Goal: Task Accomplishment & Management: Use online tool/utility

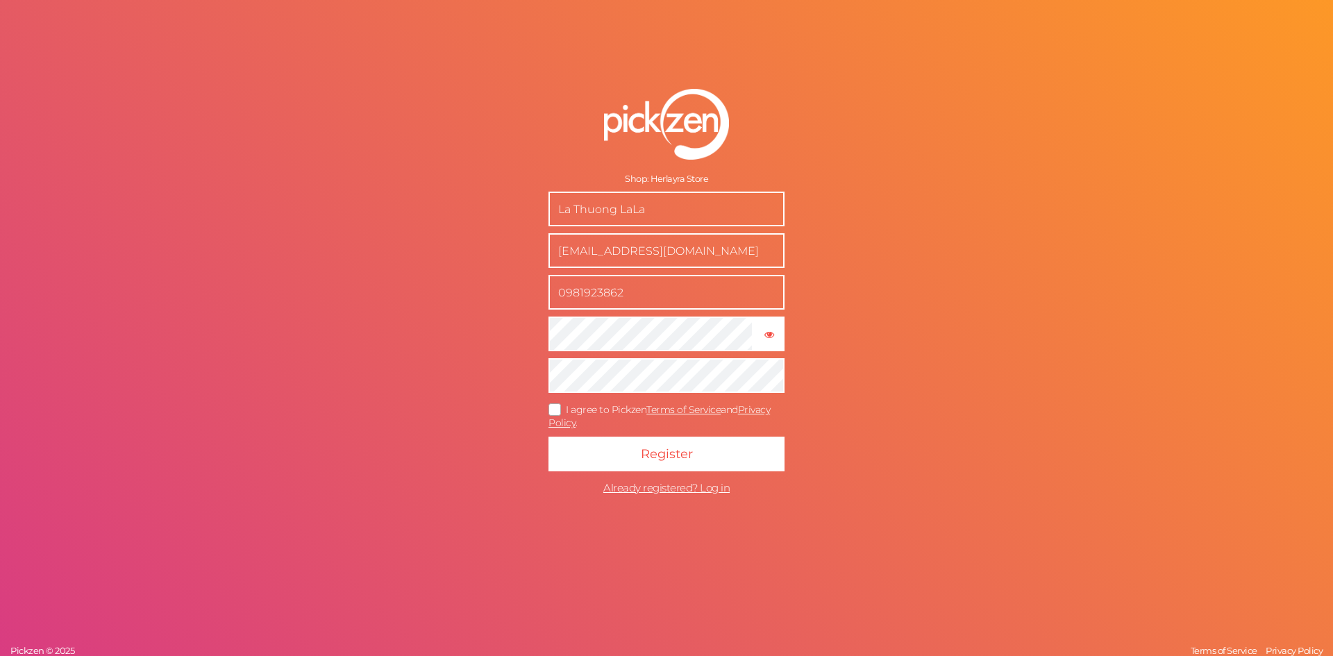
click at [656, 203] on input "La Thuong LaLa" at bounding box center [667, 209] width 236 height 35
type input "La Thuong"
click at [771, 330] on icon "button" at bounding box center [769, 335] width 10 height 10
drag, startPoint x: 771, startPoint y: 329, endPoint x: 753, endPoint y: 335, distance: 18.4
click at [771, 330] on icon "button" at bounding box center [769, 335] width 10 height 10
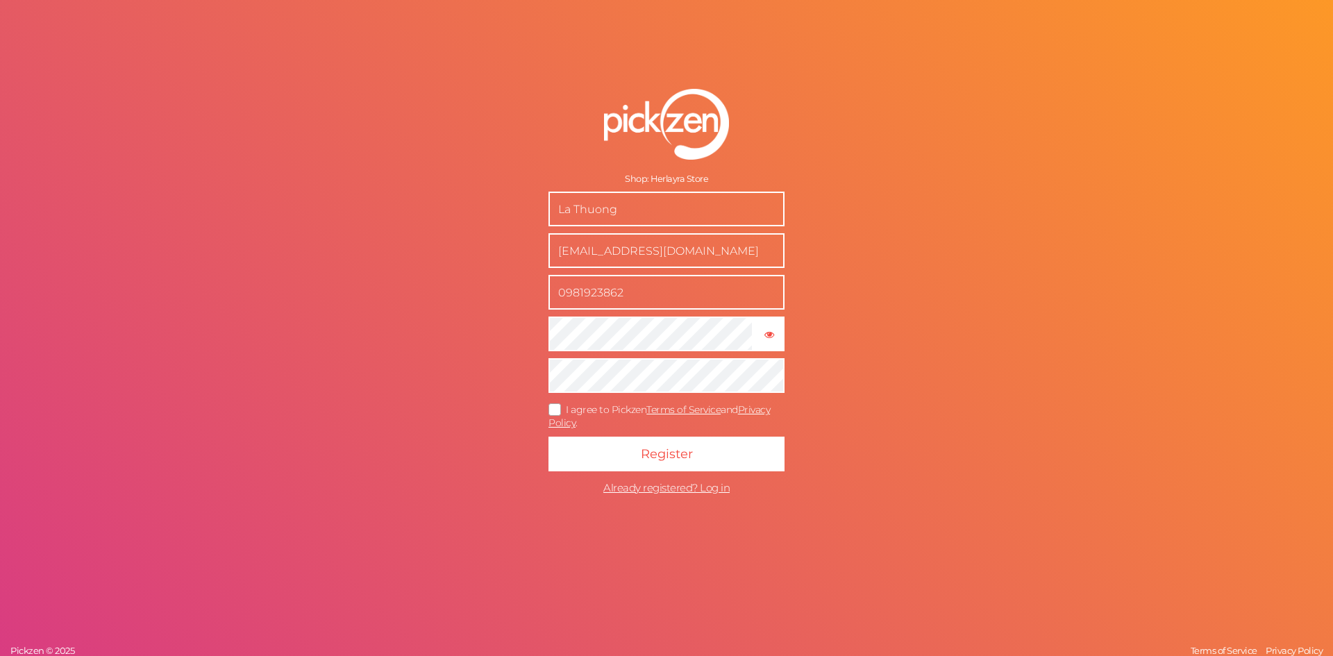
click at [562, 408] on icon at bounding box center [555, 409] width 22 height 8
click at [0, 0] on input "I agree to Pickzen Terms of Service and Privacy Policy ." at bounding box center [0, 0] width 0 height 0
click at [662, 450] on span "Register" at bounding box center [667, 453] width 52 height 15
click at [714, 487] on span "Already registered? Log in" at bounding box center [666, 487] width 126 height 13
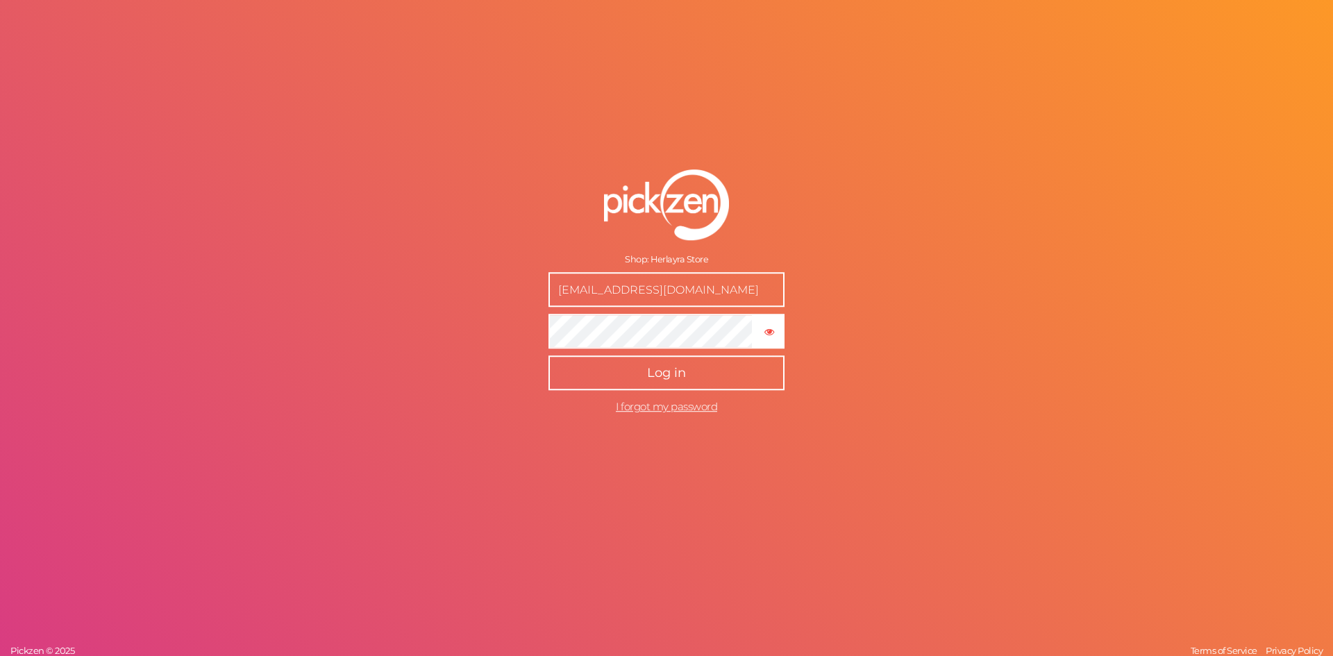
click at [662, 366] on span "Log in" at bounding box center [666, 372] width 39 height 15
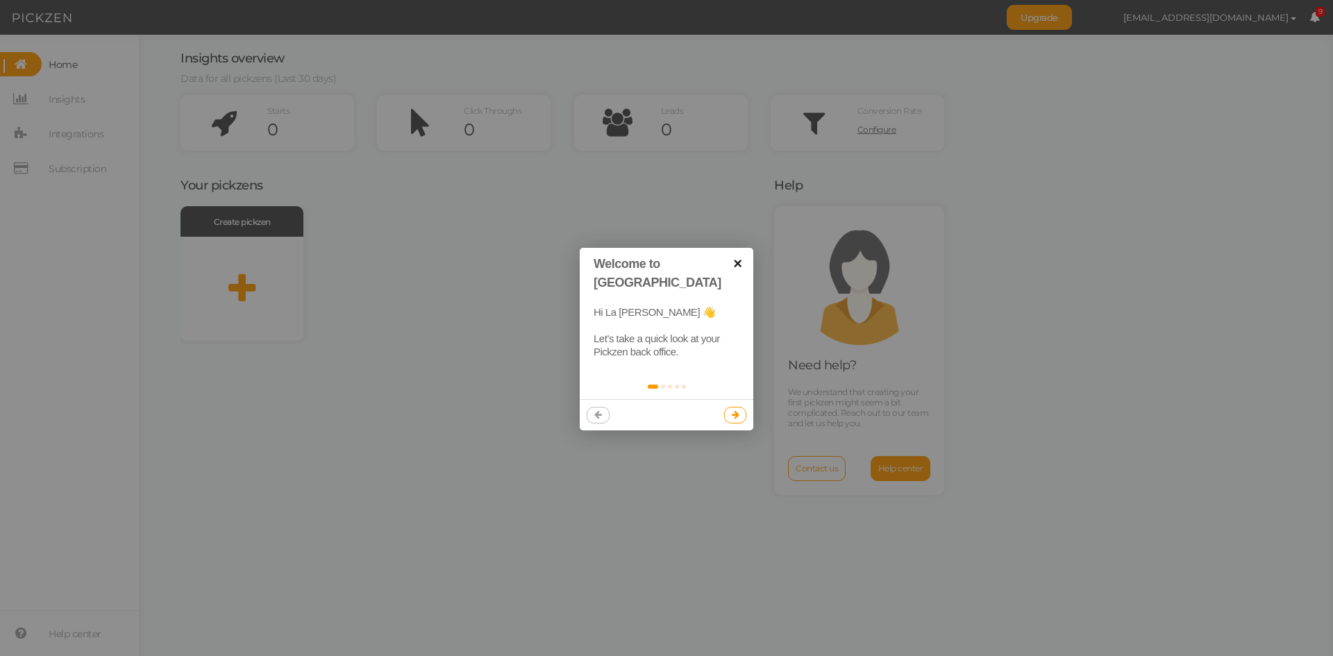
click at [735, 262] on link "×" at bounding box center [737, 263] width 31 height 31
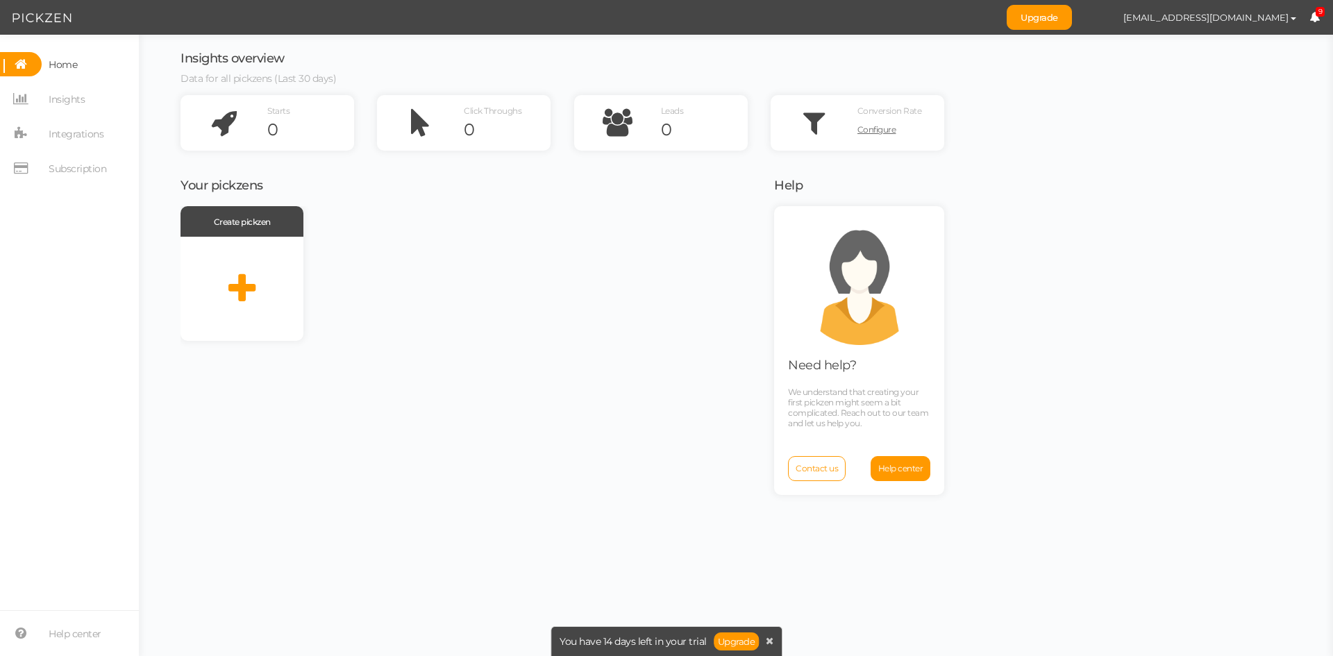
click at [700, 644] on span "You have 14 days left in your trial" at bounding box center [633, 642] width 147 height 10
click at [731, 644] on link "Upgrade" at bounding box center [737, 642] width 46 height 18
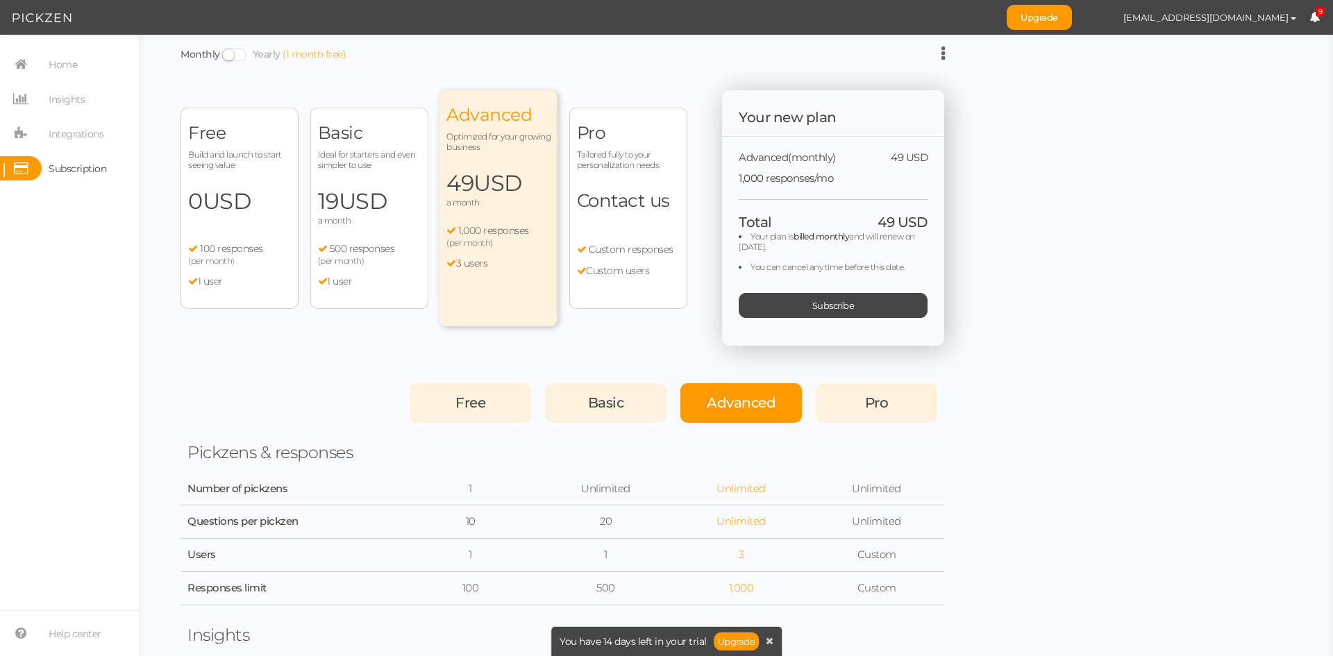
click at [231, 259] on span "(per month)" at bounding box center [211, 261] width 47 height 10
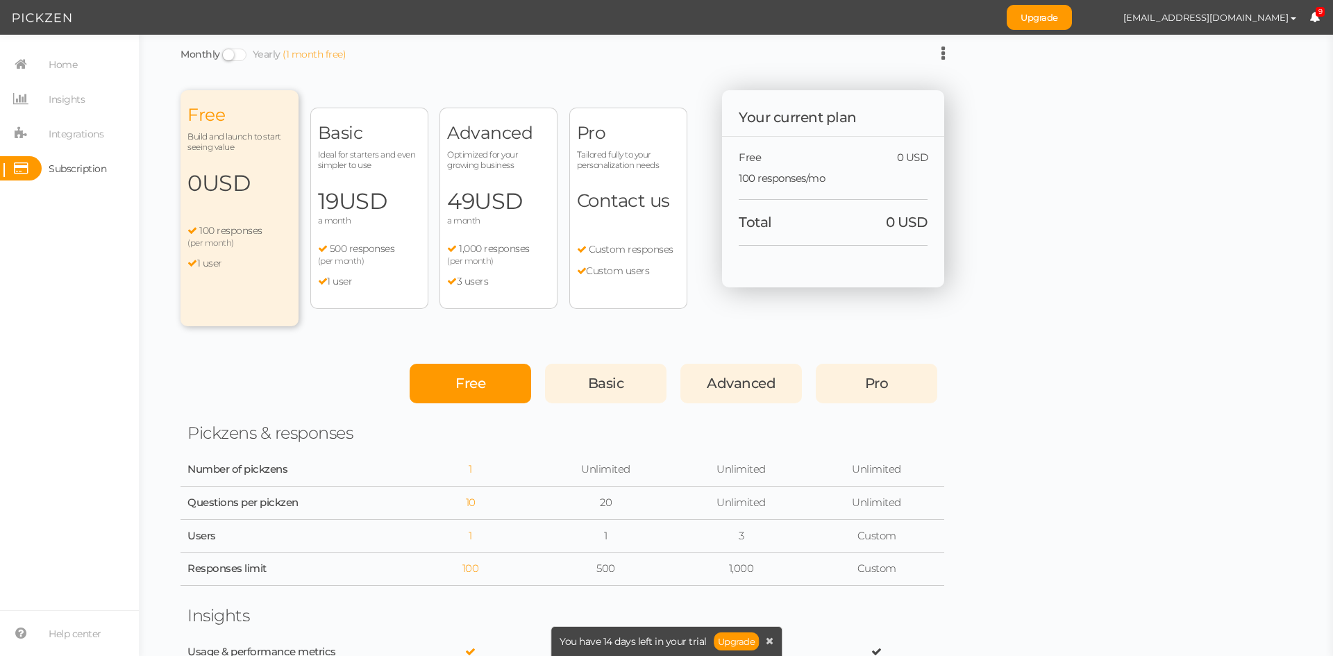
click at [229, 258] on li "1 user" at bounding box center [239, 264] width 104 height 12
click at [370, 204] on span "USD" at bounding box center [363, 200] width 49 height 27
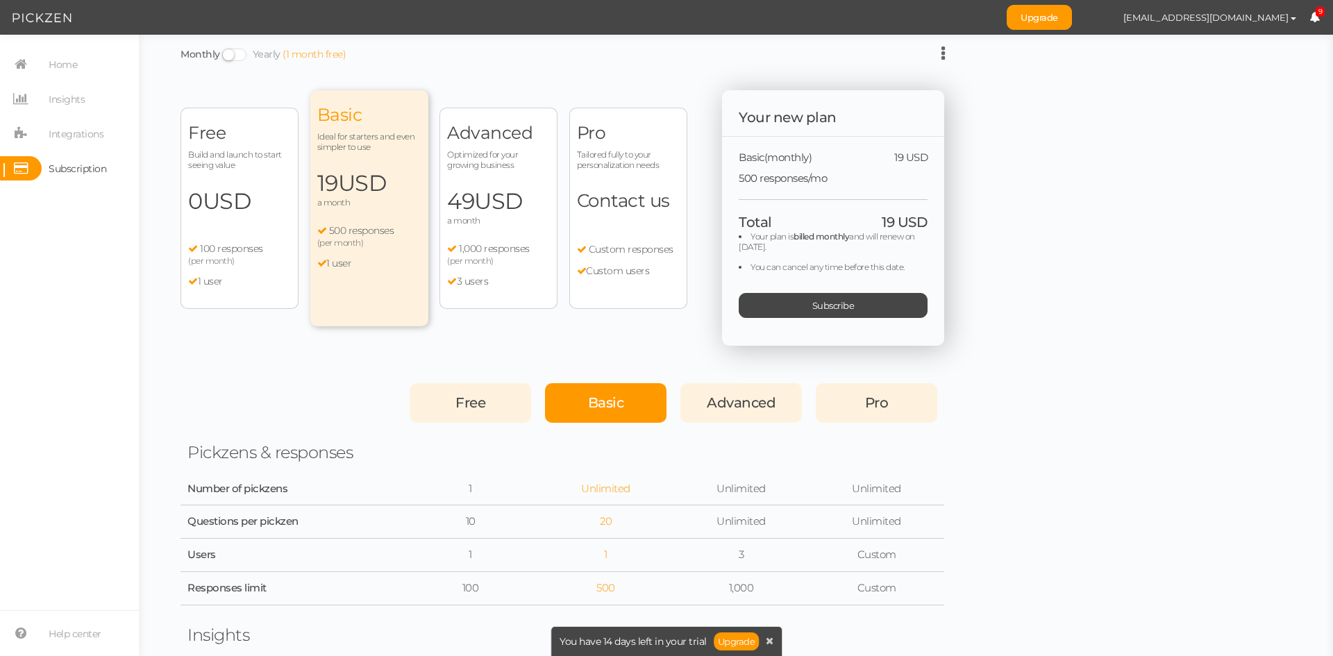
click at [489, 204] on span "USD" at bounding box center [498, 200] width 49 height 27
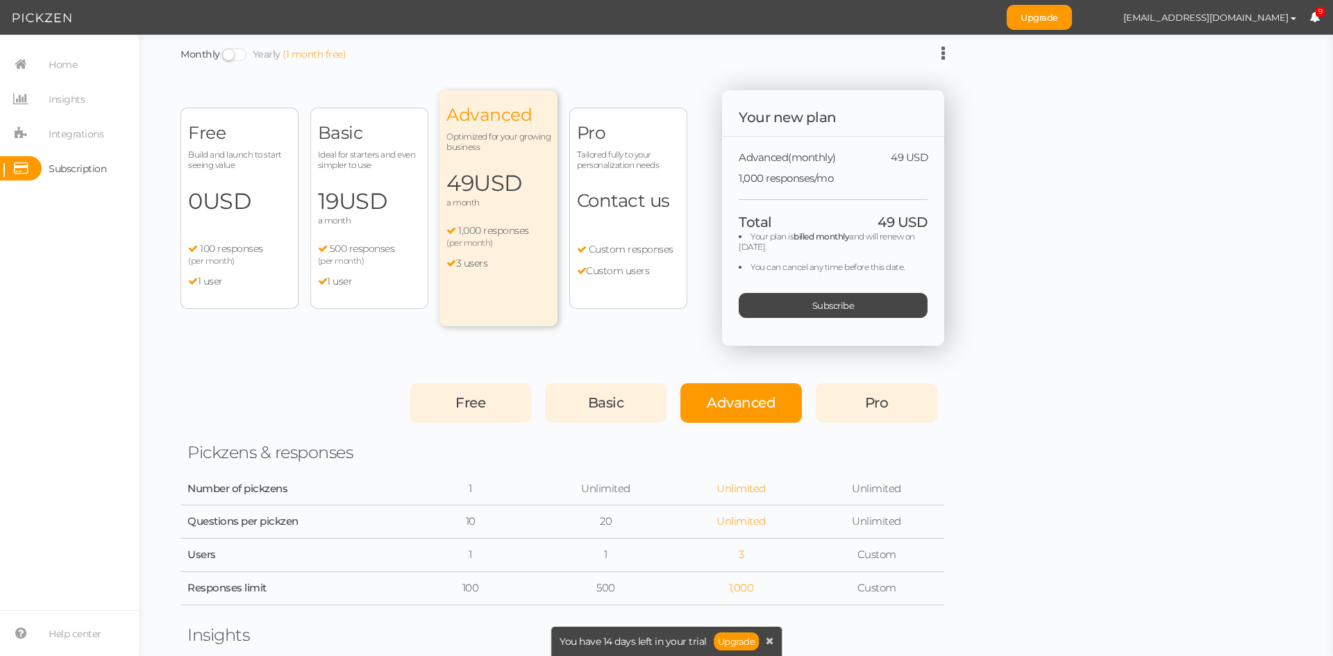
click at [595, 216] on div "Pro Tailored fully to your personalization needs Contact us Custom responses Cu…" at bounding box center [628, 208] width 118 height 201
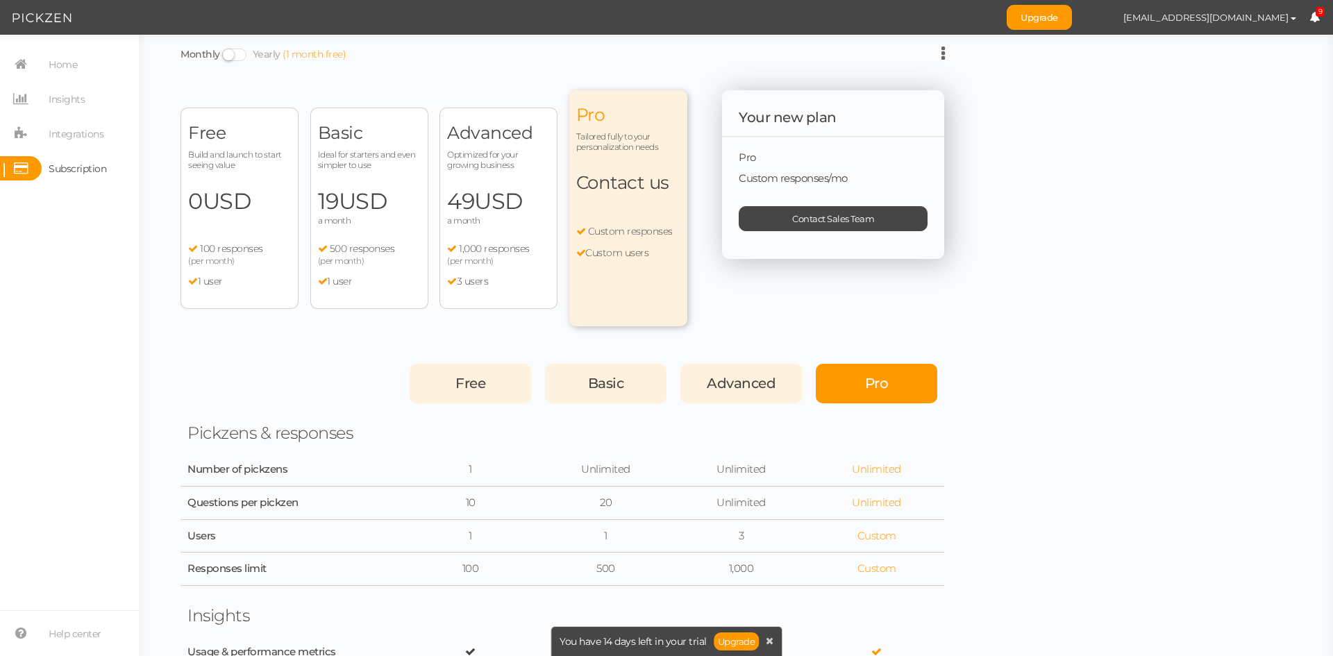
click at [251, 207] on span "USD" at bounding box center [227, 200] width 49 height 27
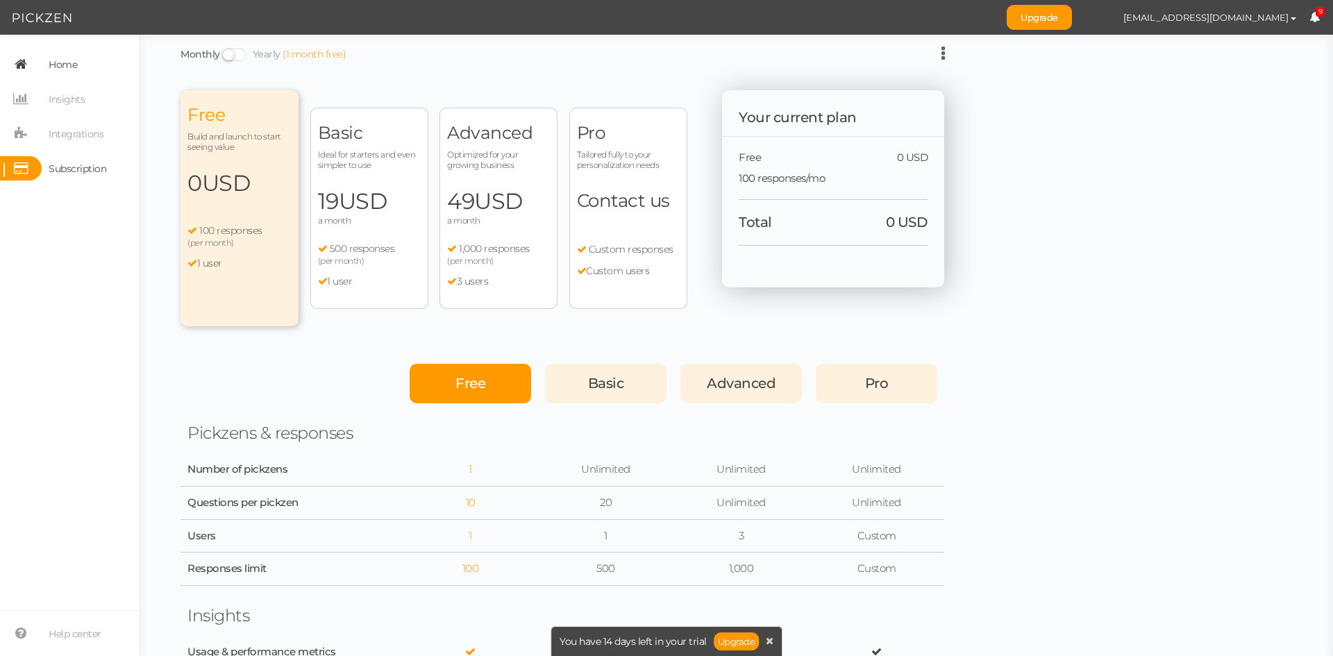
click at [62, 64] on span "Home" at bounding box center [63, 64] width 28 height 22
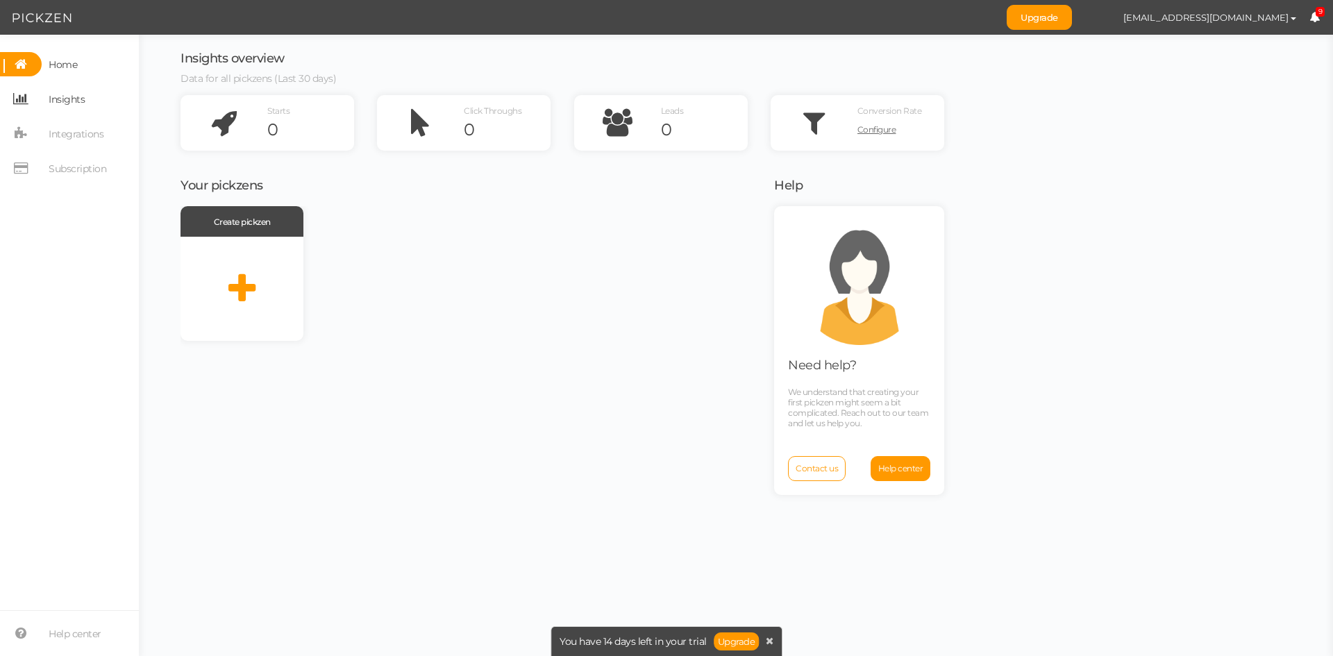
click at [58, 101] on span "Insights" at bounding box center [67, 99] width 36 height 22
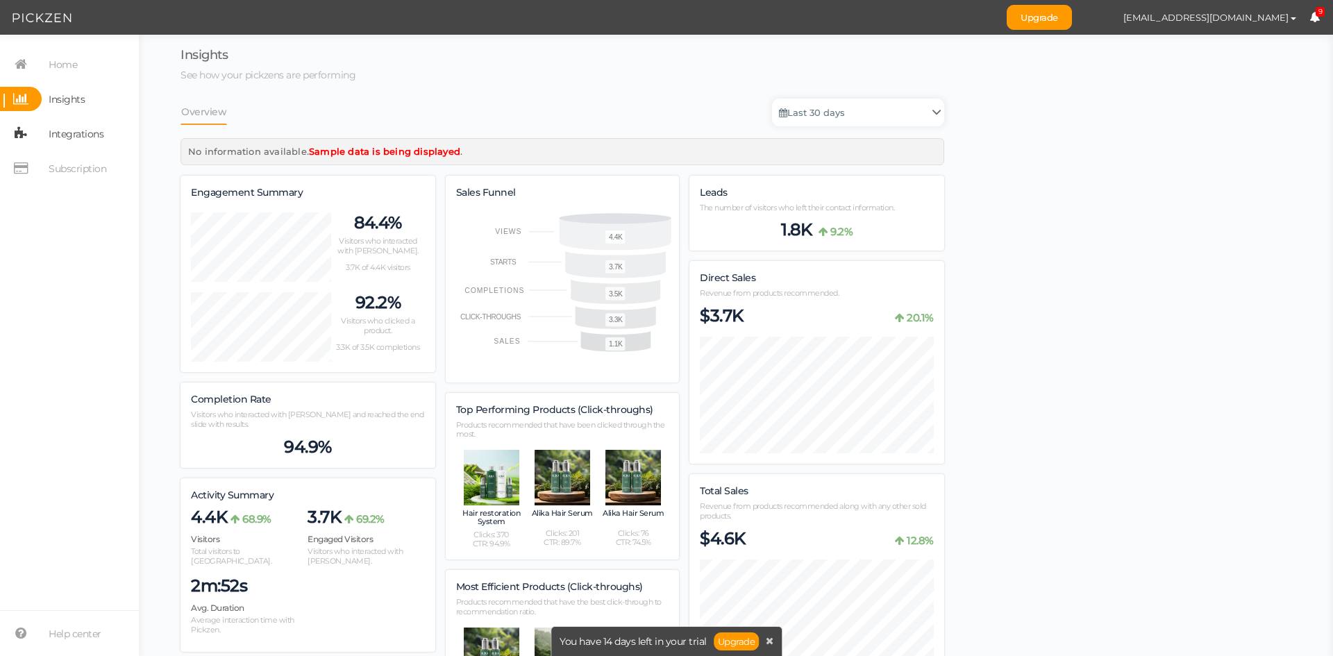
scroll to position [1500, 764]
click at [74, 134] on span "Integrations" at bounding box center [76, 134] width 55 height 22
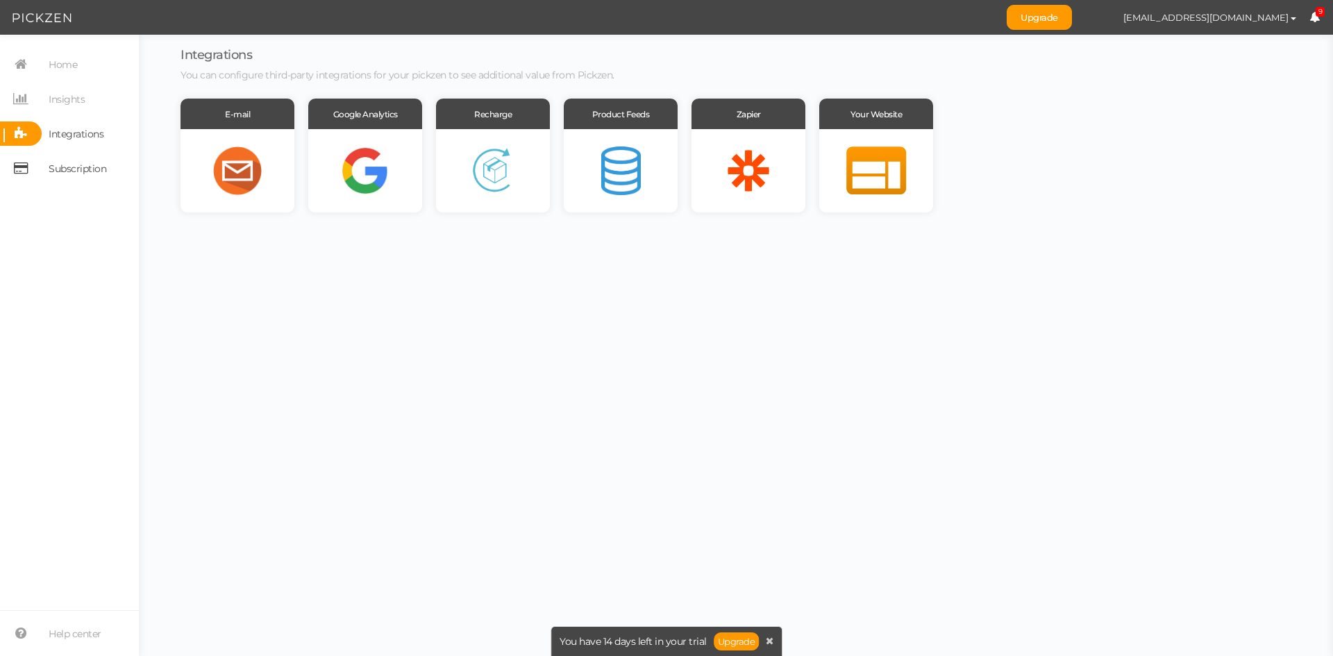
click at [38, 164] on icon at bounding box center [21, 168] width 42 height 24
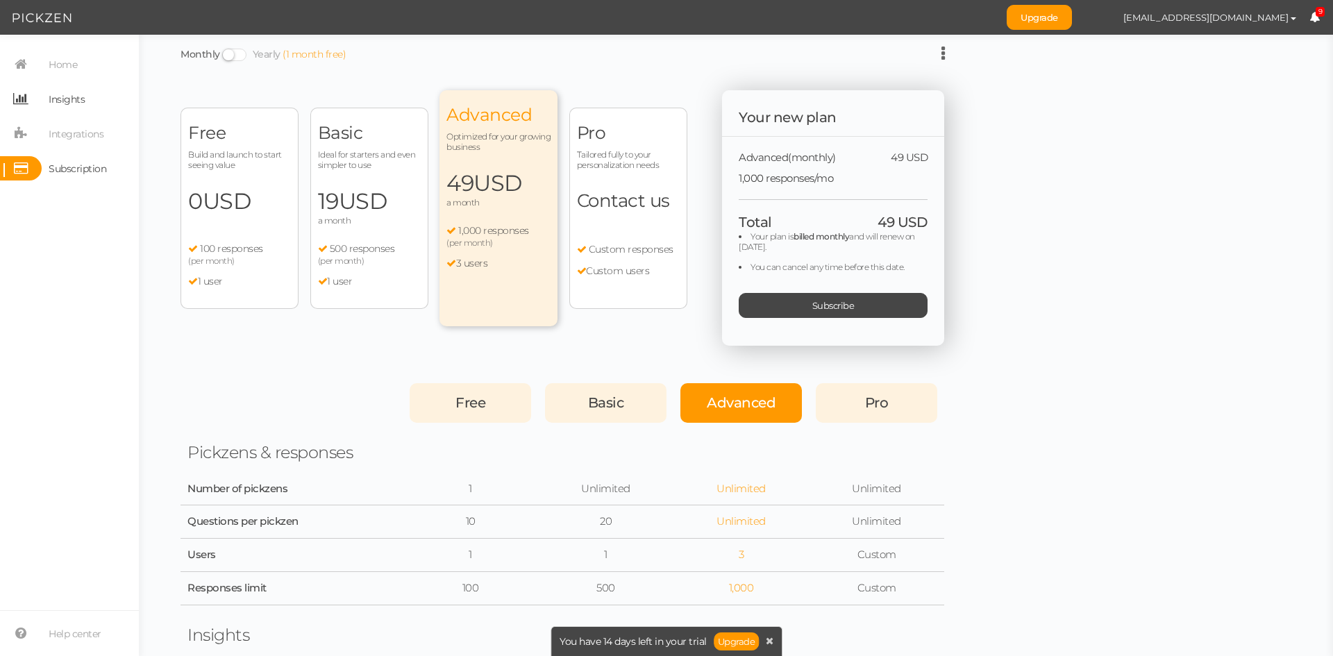
drag, startPoint x: 60, startPoint y: 97, endPoint x: 60, endPoint y: 87, distance: 9.1
click at [60, 96] on span "Insights" at bounding box center [67, 99] width 36 height 22
click at [58, 78] on nav "Home Insights Integrations Subscription" at bounding box center [69, 121] width 139 height 139
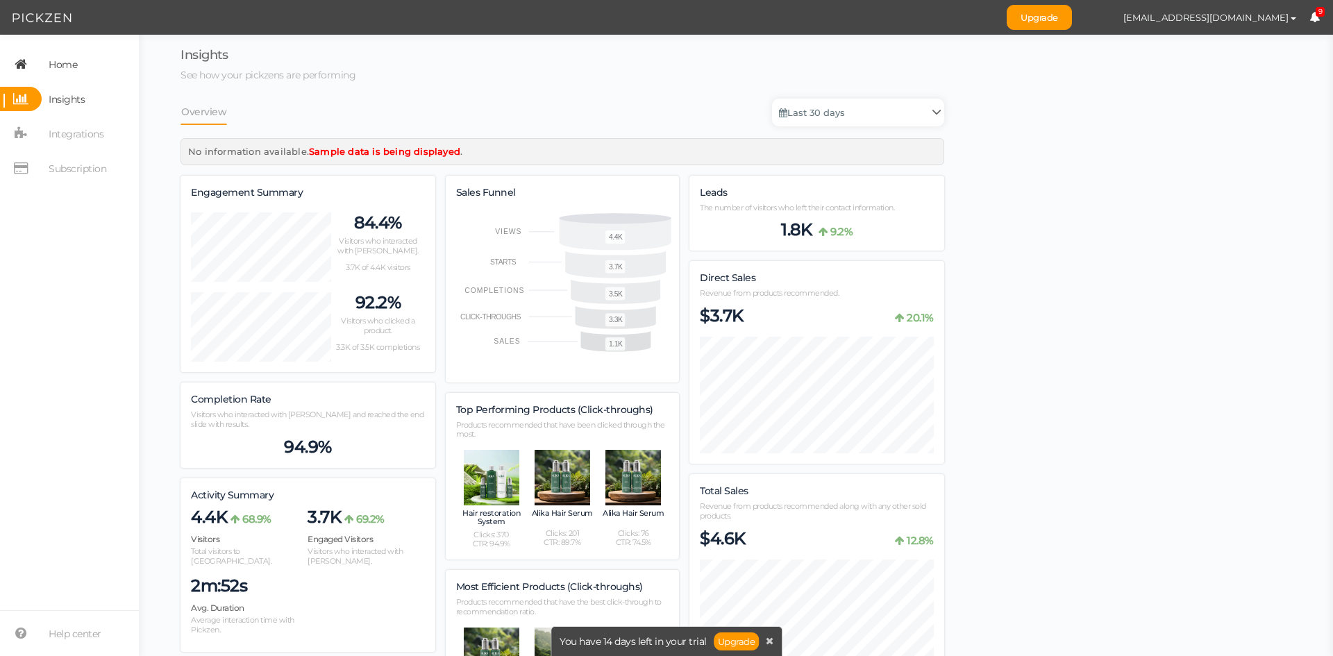
scroll to position [1500, 764]
click at [56, 69] on span "Home" at bounding box center [63, 64] width 28 height 22
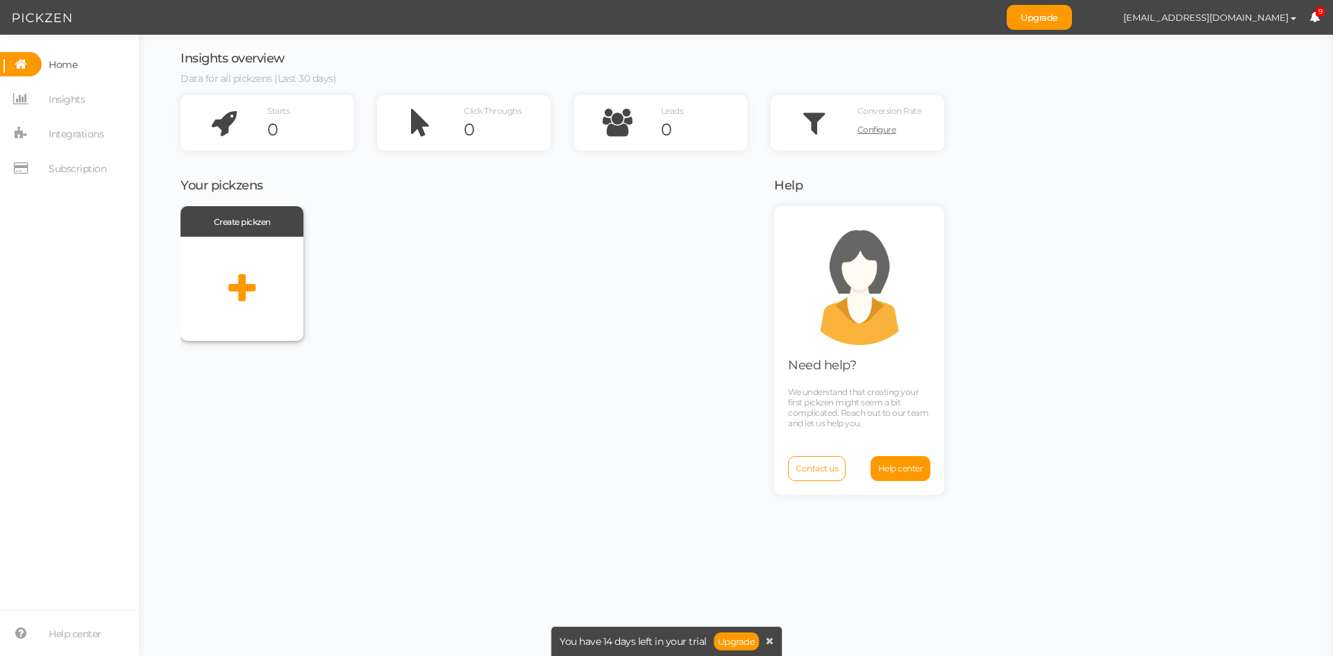
click at [243, 286] on icon at bounding box center [241, 288] width 27 height 35
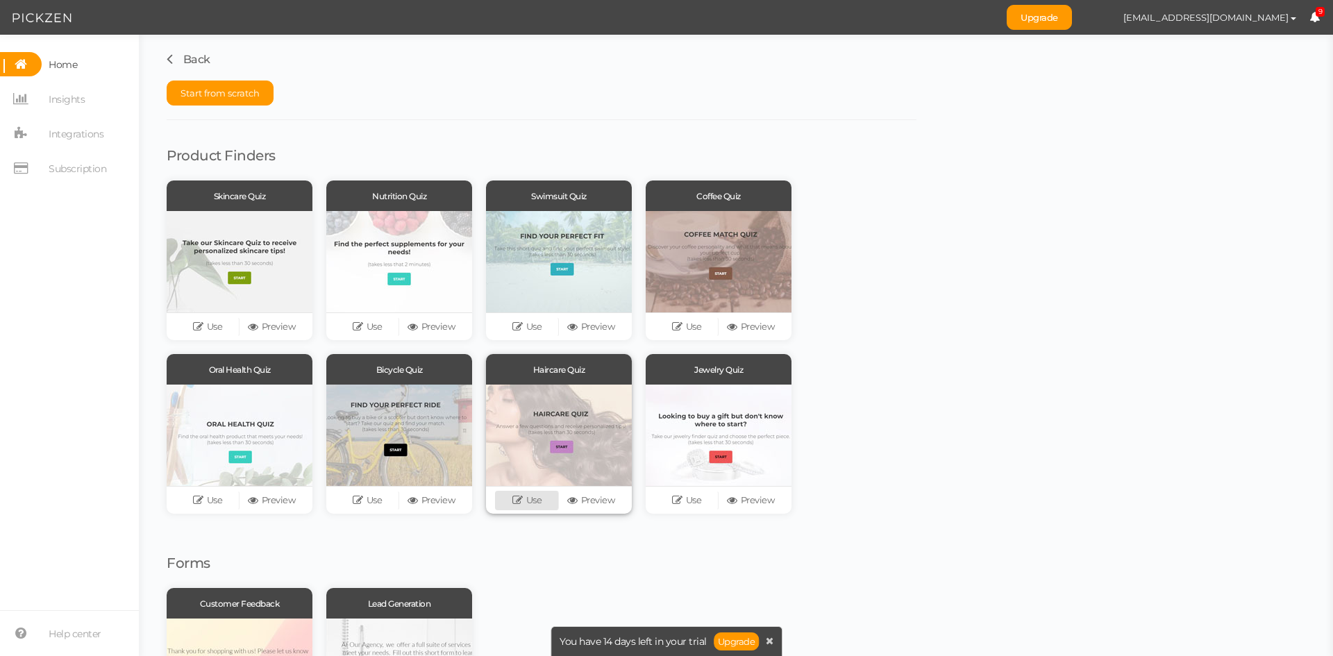
click at [523, 503] on icon at bounding box center [519, 500] width 14 height 10
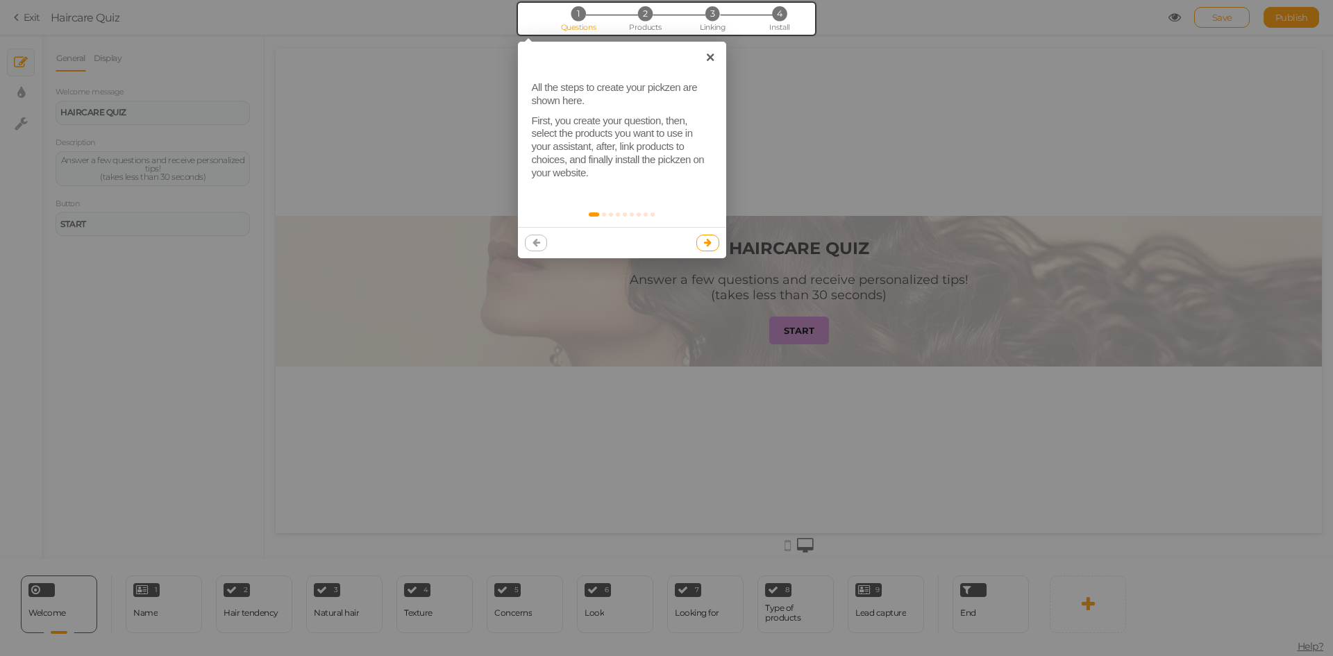
click at [712, 241] on link at bounding box center [707, 243] width 23 height 17
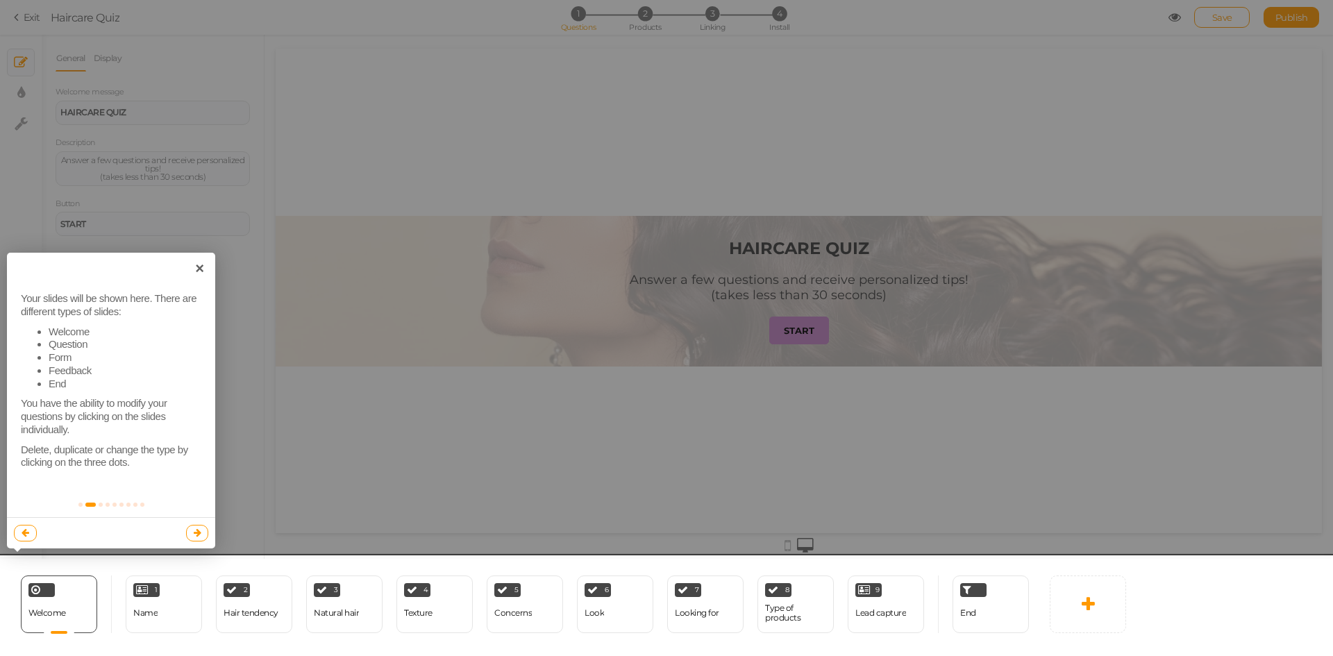
click at [196, 538] on link at bounding box center [197, 533] width 23 height 17
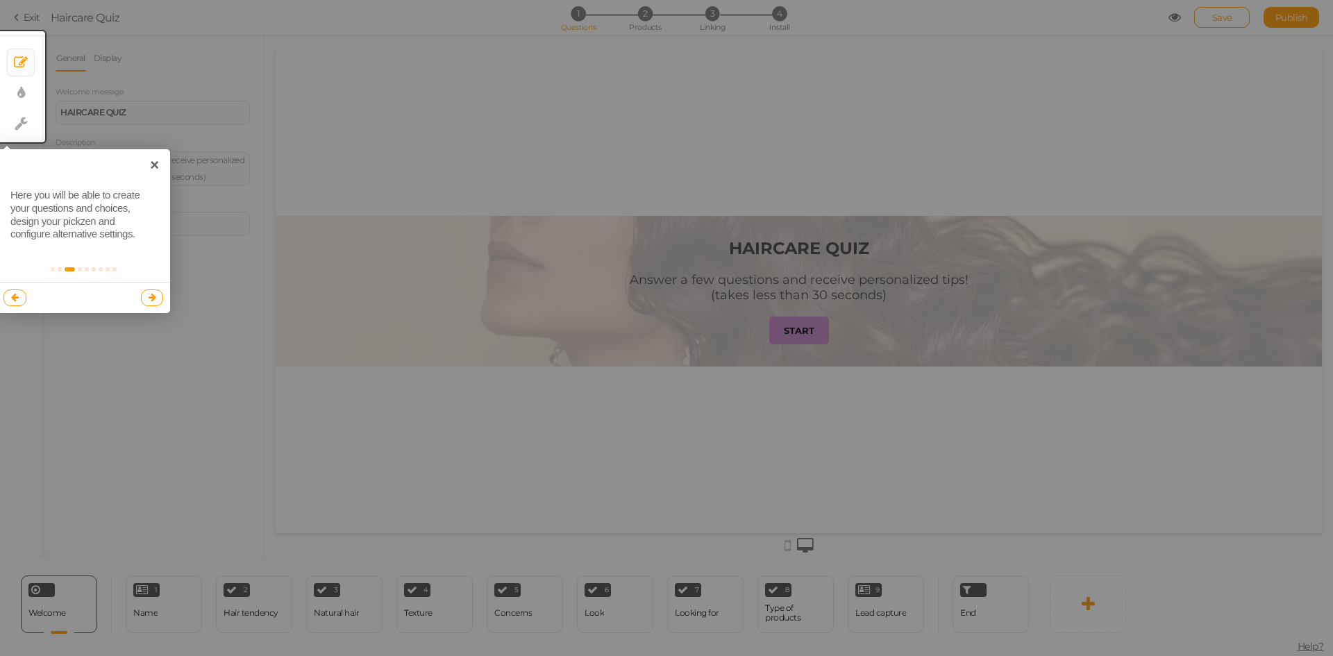
click at [159, 296] on link at bounding box center [152, 298] width 23 height 17
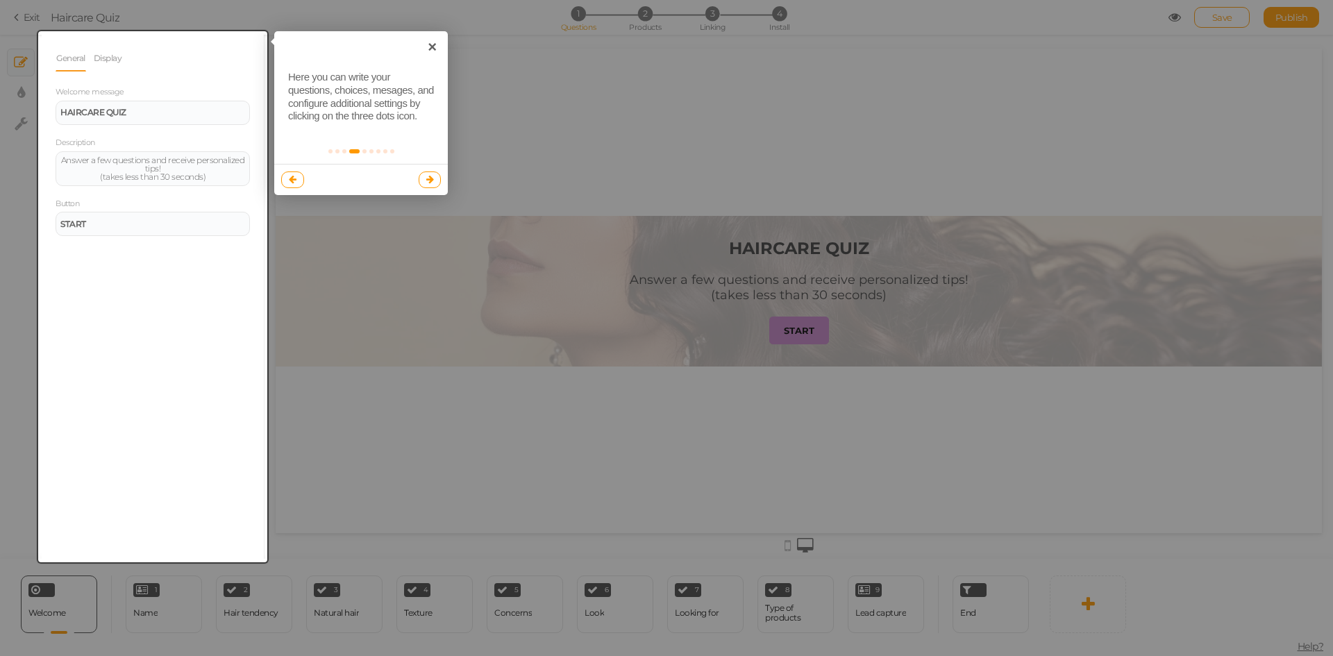
click at [437, 173] on link at bounding box center [430, 179] width 23 height 17
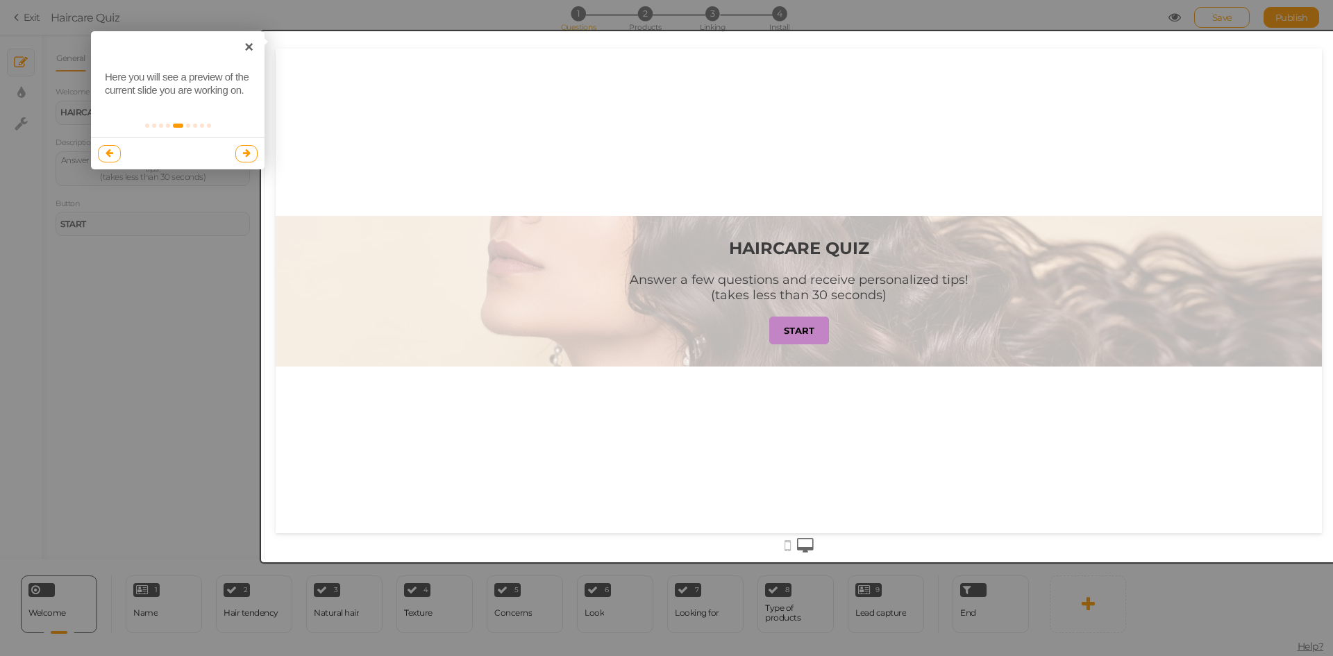
click at [253, 146] on link at bounding box center [246, 153] width 23 height 17
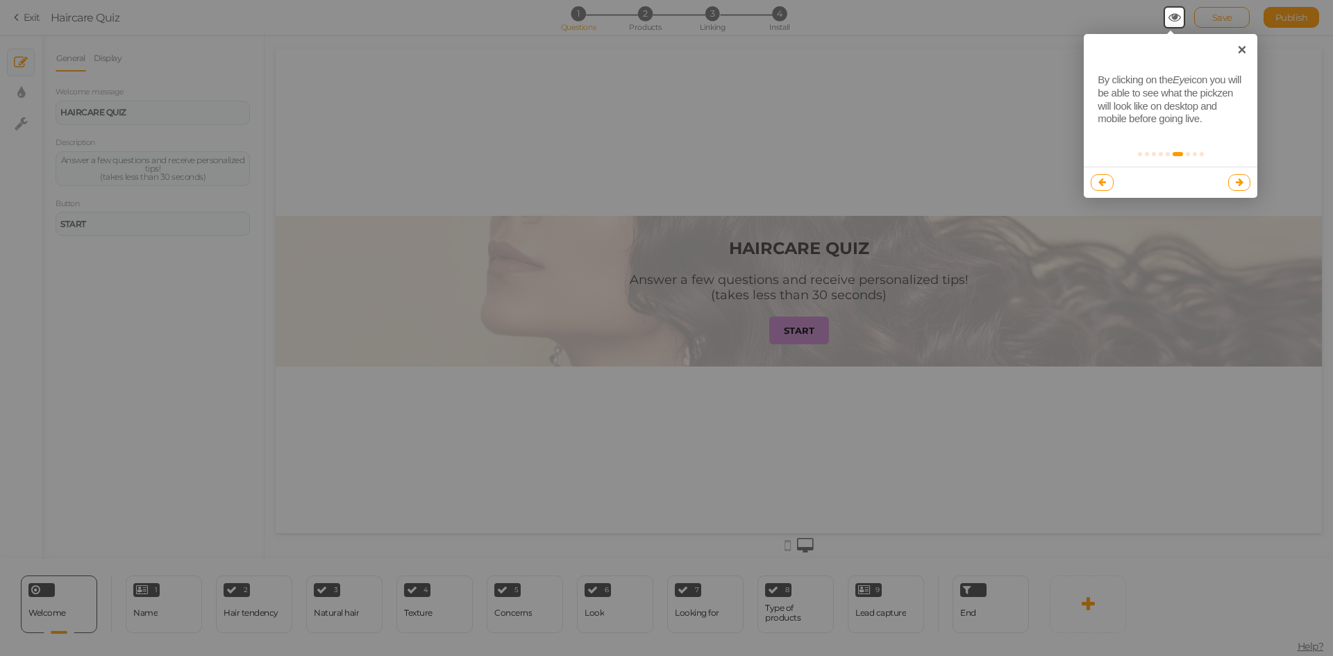
click at [1244, 179] on link at bounding box center [1239, 182] width 23 height 17
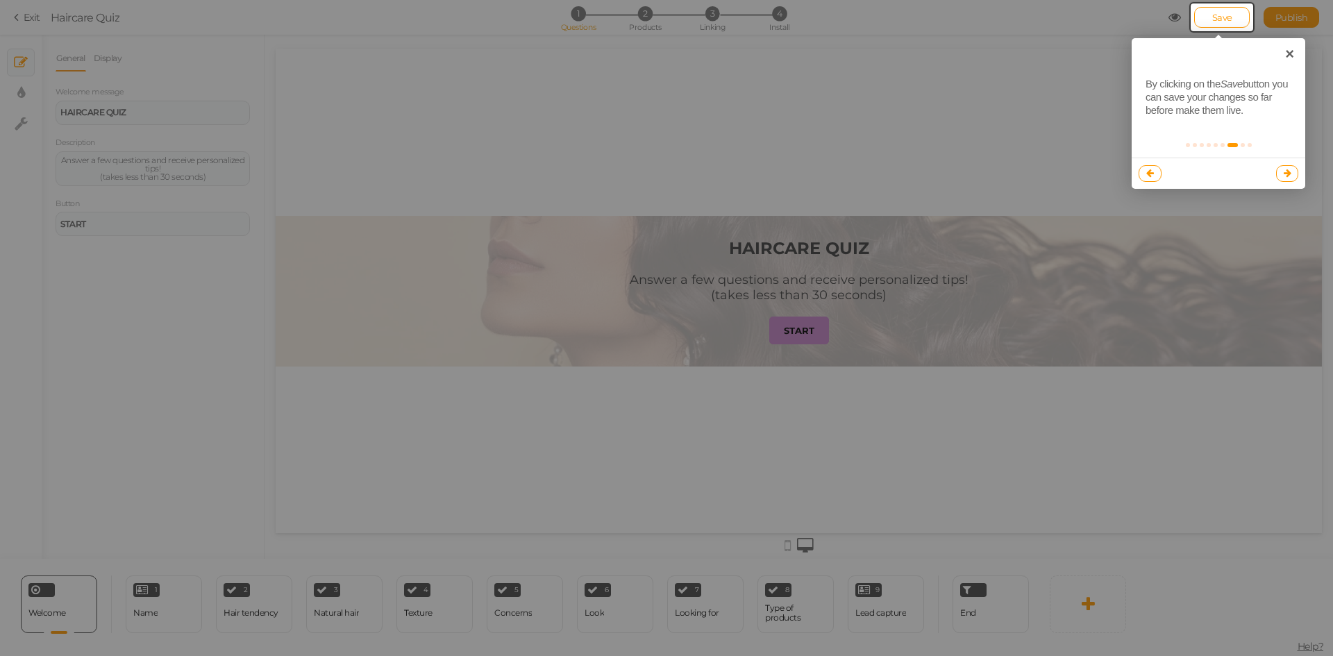
click at [1285, 171] on icon at bounding box center [1288, 173] width 8 height 9
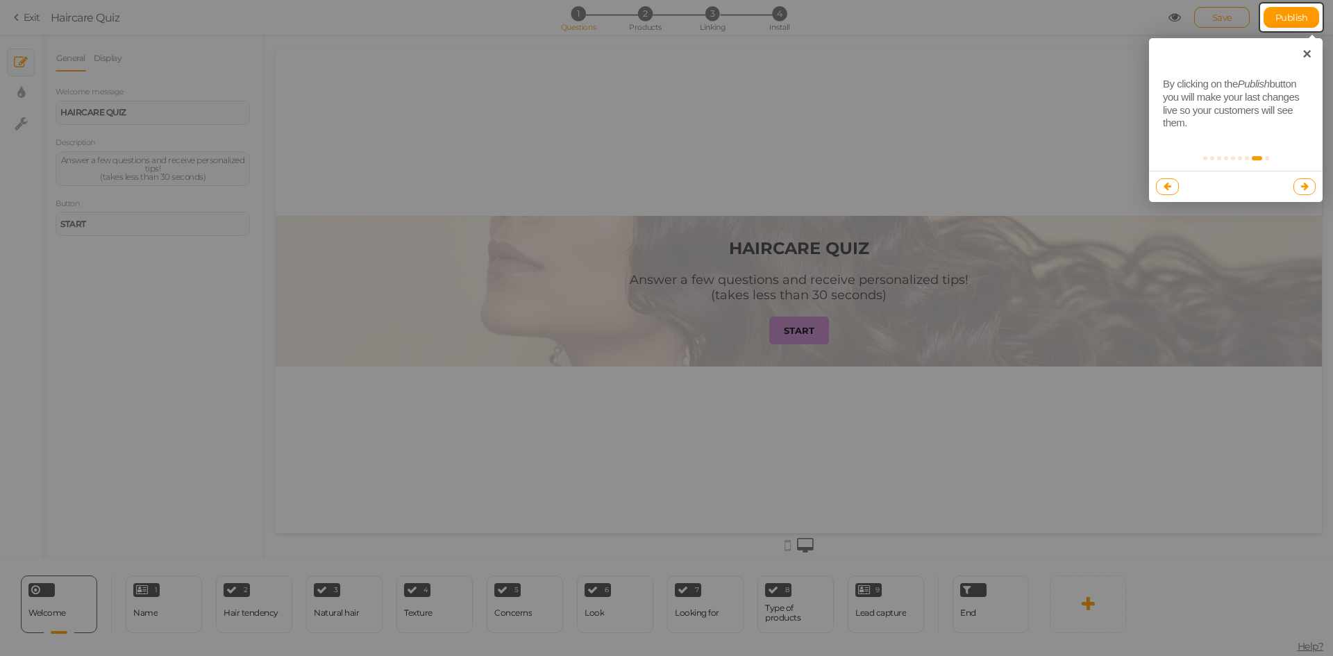
click at [1305, 190] on icon at bounding box center [1305, 186] width 8 height 9
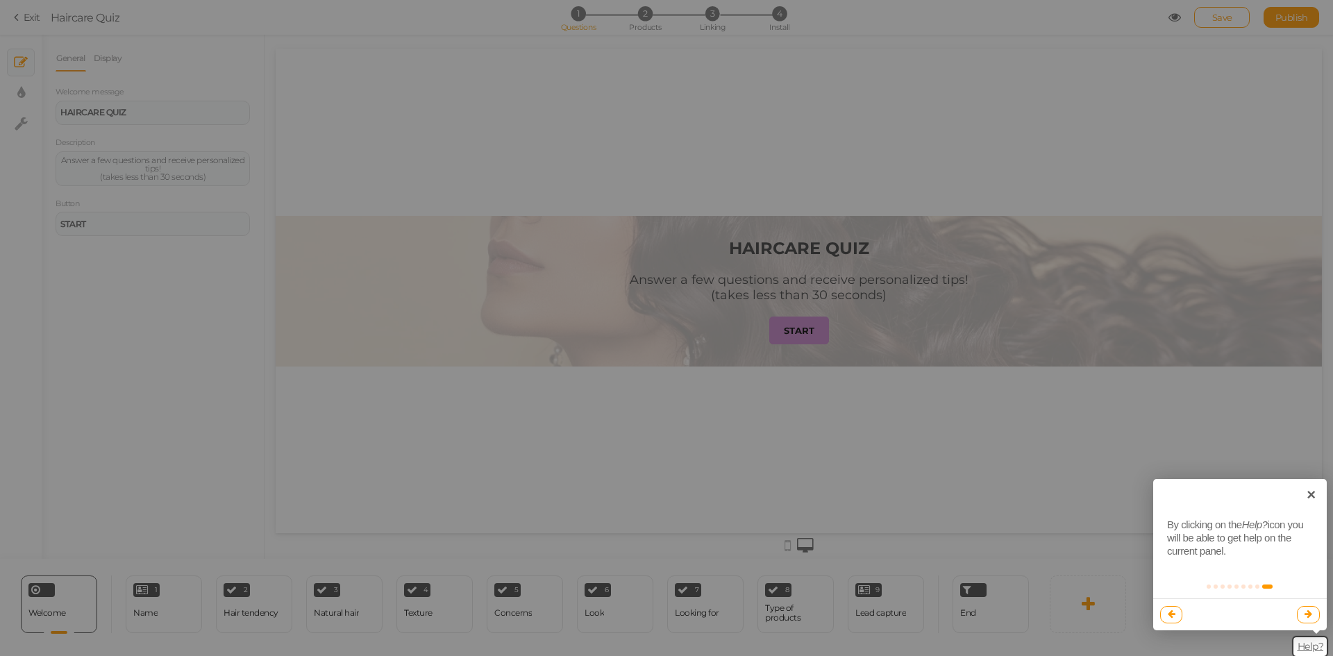
click at [1316, 615] on link at bounding box center [1308, 614] width 23 height 17
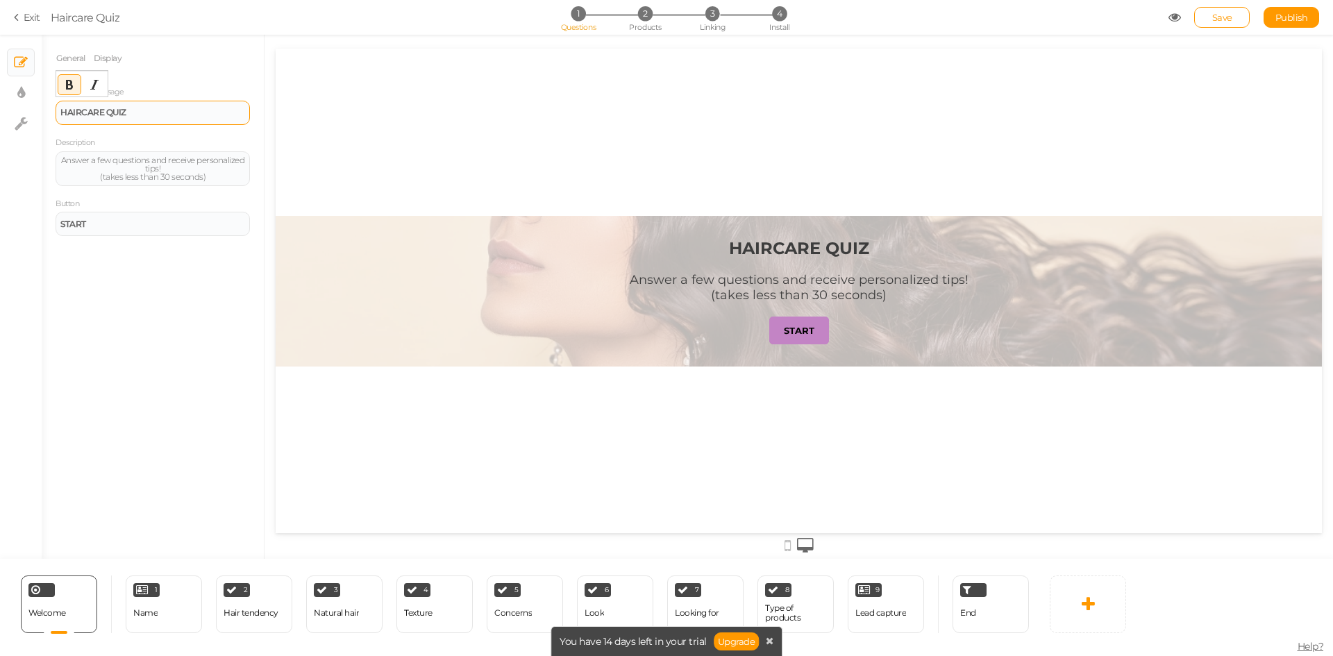
click at [146, 119] on div "HAIRCARE QUIZ" at bounding box center [153, 113] width 194 height 24
drag, startPoint x: 152, startPoint y: 112, endPoint x: 57, endPoint y: 118, distance: 95.3
click at [57, 118] on div "HAIRCARE QUIZ" at bounding box center [153, 113] width 194 height 24
paste div
click at [207, 175] on div "Answer a few questions and receive personalized tips! (takes less than 30 secon…" at bounding box center [152, 168] width 185 height 25
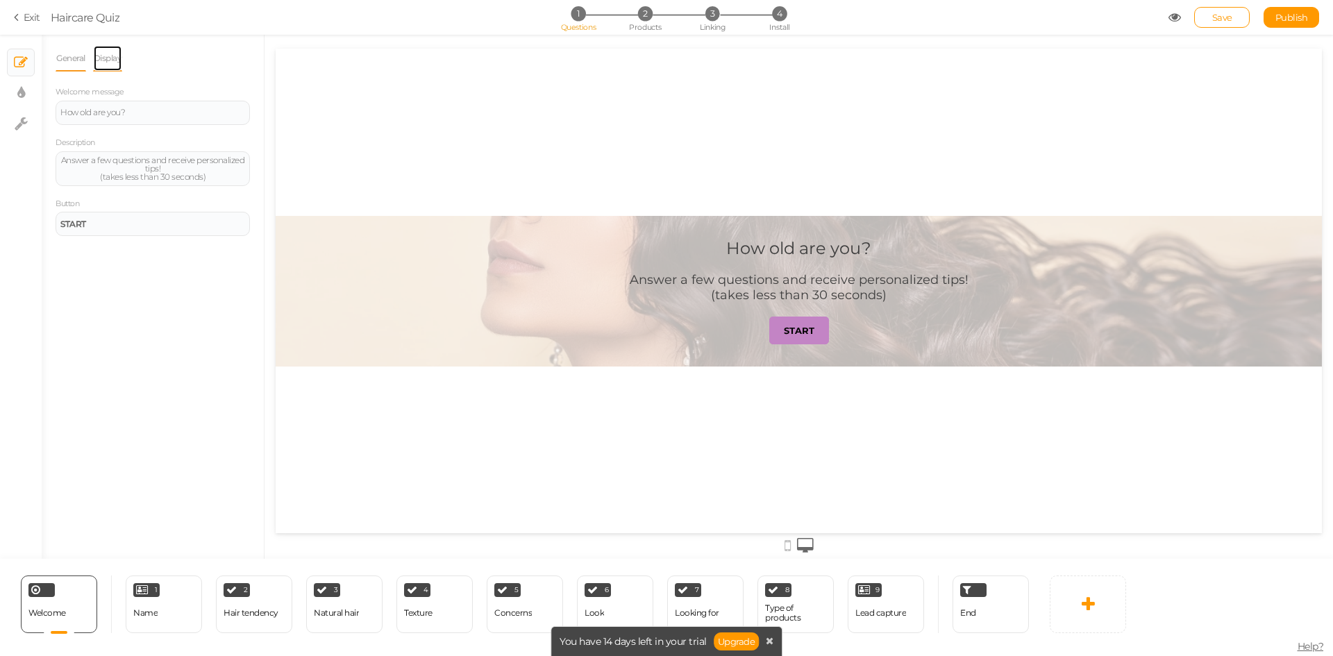
click at [115, 63] on link "Display" at bounding box center [108, 58] width 30 height 26
click at [72, 64] on link "General" at bounding box center [71, 58] width 31 height 26
click at [771, 641] on icon at bounding box center [770, 641] width 8 height 10
click at [790, 549] on icon at bounding box center [788, 545] width 6 height 15
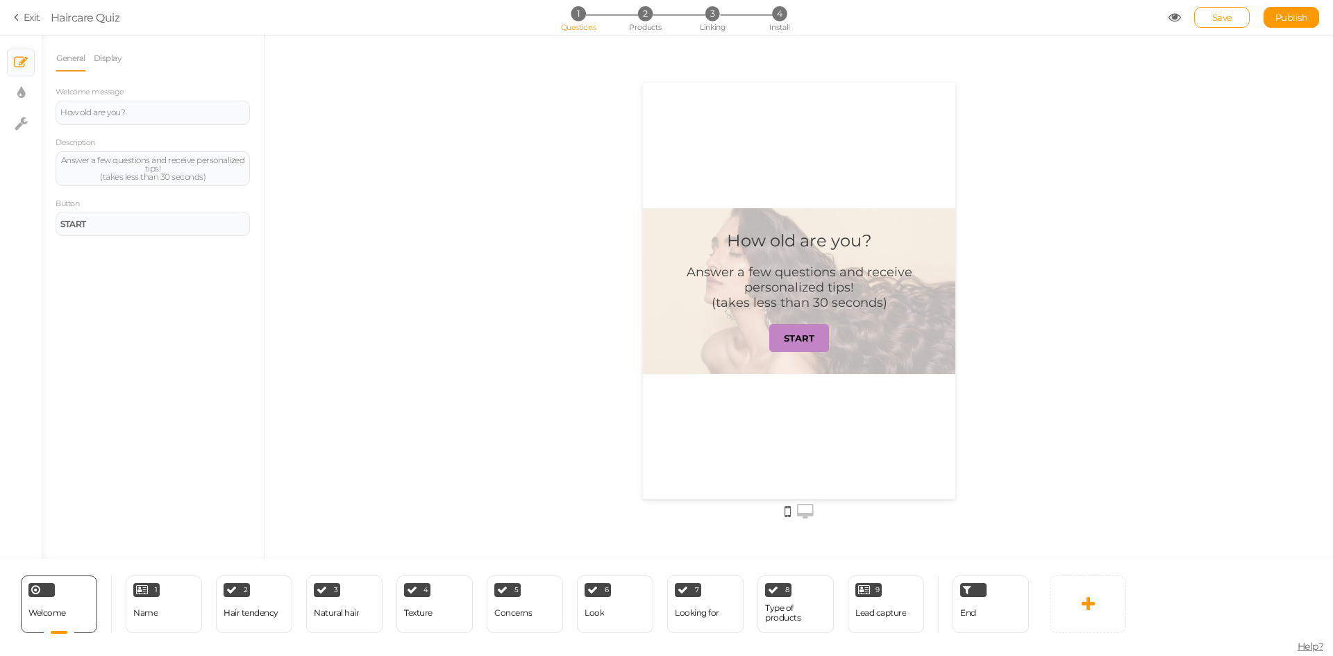
click at [807, 510] on icon at bounding box center [805, 511] width 17 height 15
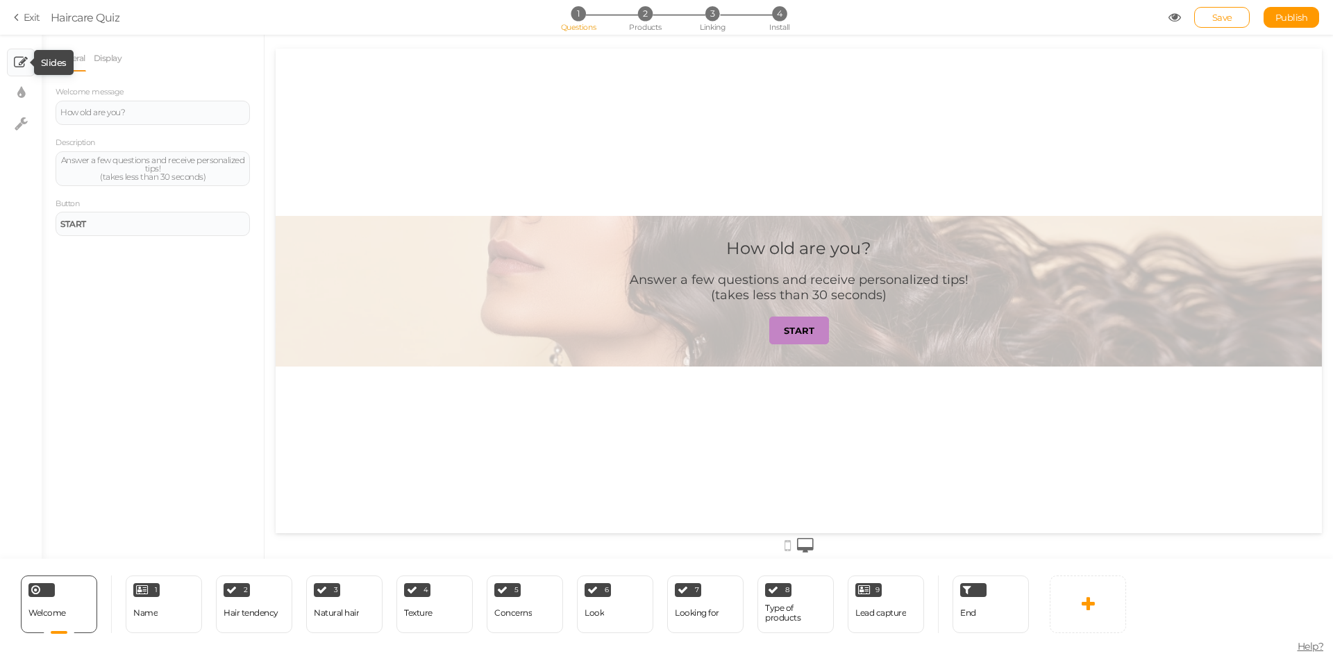
click at [19, 58] on icon at bounding box center [21, 63] width 14 height 14
click at [791, 324] on link "START" at bounding box center [799, 331] width 60 height 28
click at [796, 331] on strong "START" at bounding box center [799, 330] width 31 height 11
click at [158, 115] on div "How old are you?" at bounding box center [152, 112] width 185 height 8
click at [150, 174] on div "Answer a few questions and receive personalized tips! (takes less than 30 secon…" at bounding box center [152, 168] width 185 height 25
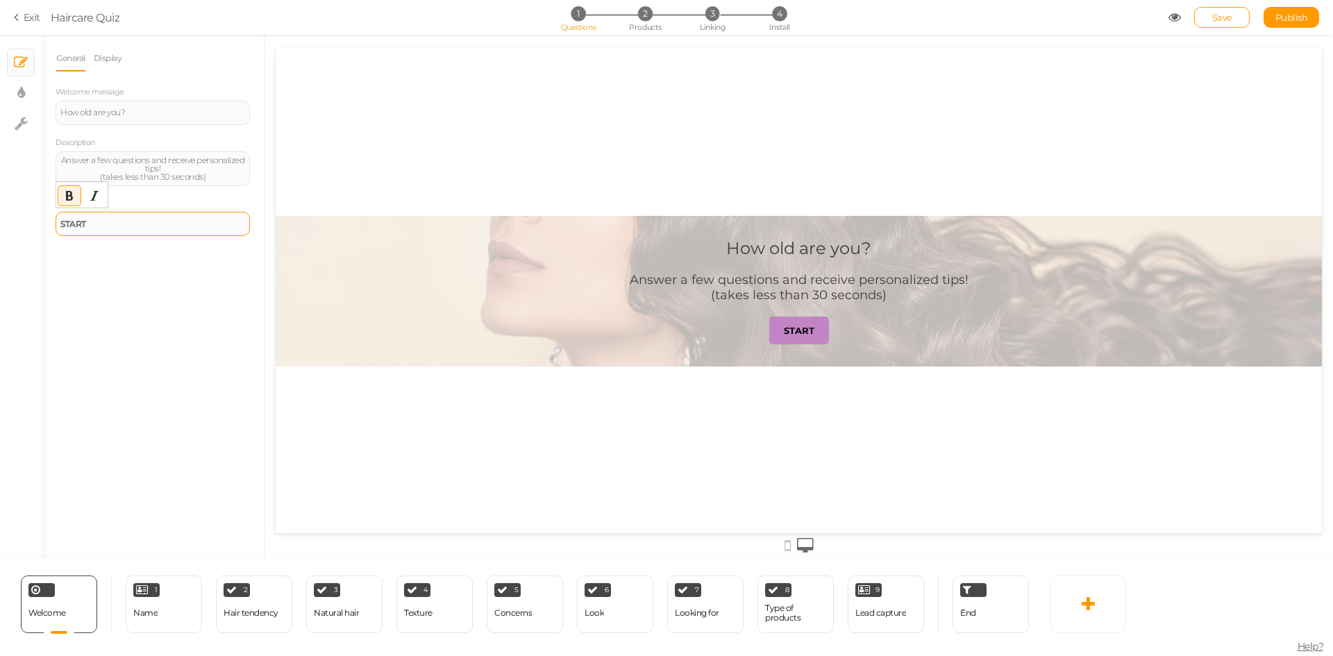
click at [173, 228] on div "START" at bounding box center [152, 224] width 185 height 8
drag, startPoint x: 115, startPoint y: 228, endPoint x: 56, endPoint y: 233, distance: 59.2
click at [56, 233] on div "Button START" at bounding box center [153, 216] width 194 height 40
paste div
click at [125, 269] on div "General Display Welcome message How old are you? Description Answer a few quest…" at bounding box center [153, 302] width 222 height 514
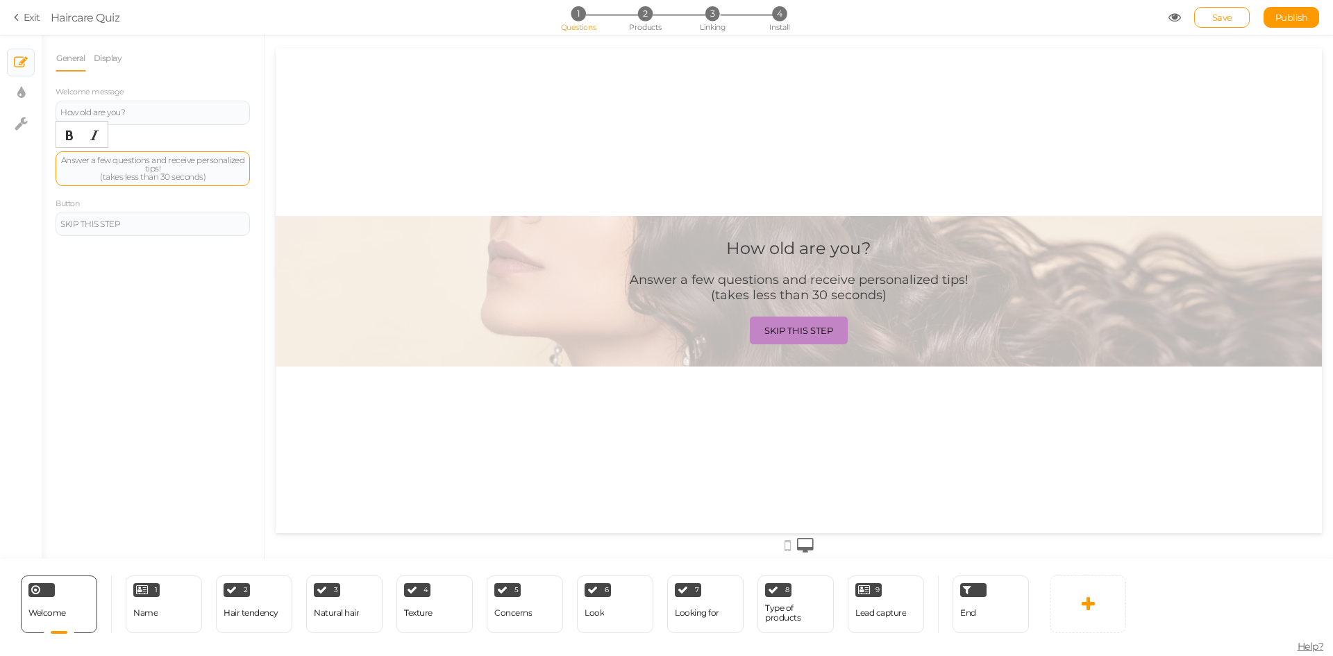
click at [105, 167] on div "Answer a few questions and receive personalized tips! (takes less than 30 secon…" at bounding box center [152, 168] width 185 height 25
drag, startPoint x: 217, startPoint y: 177, endPoint x: 79, endPoint y: 162, distance: 139.0
click at [79, 162] on div "Answer a few questions and receive personalized tips! (takes less than 30 secon…" at bounding box center [152, 168] width 185 height 25
click at [643, 585] on icon at bounding box center [642, 585] width 8 height 10
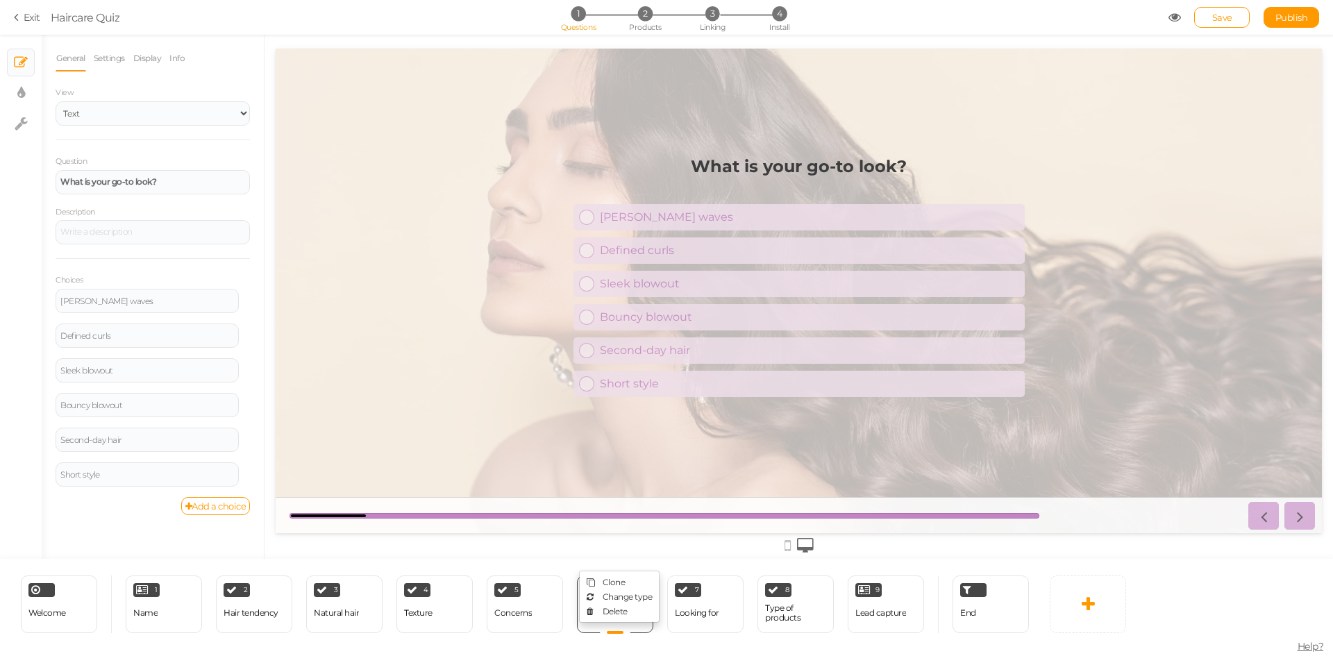
click at [483, 542] on div at bounding box center [799, 544] width 1046 height 23
click at [49, 615] on span "Welcome" at bounding box center [46, 613] width 37 height 10
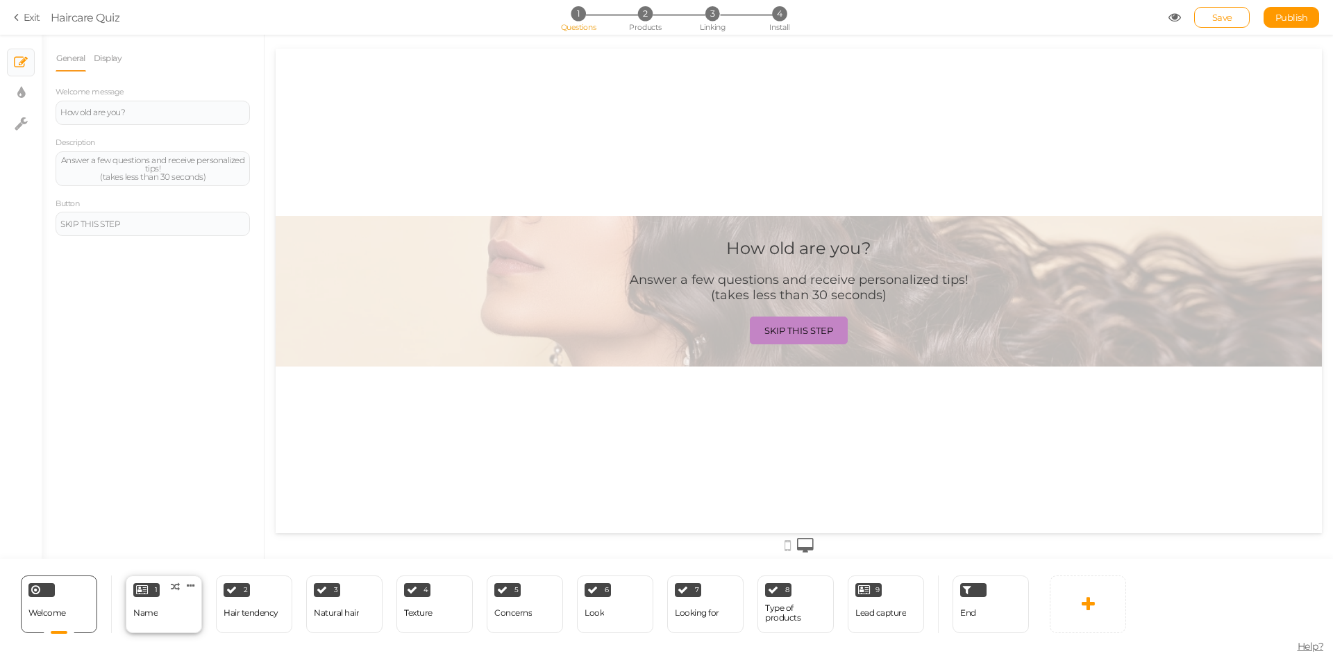
click at [129, 614] on div "1 Name × Define the conditions to show this slide. Clone Change type Delete" at bounding box center [164, 605] width 76 height 58
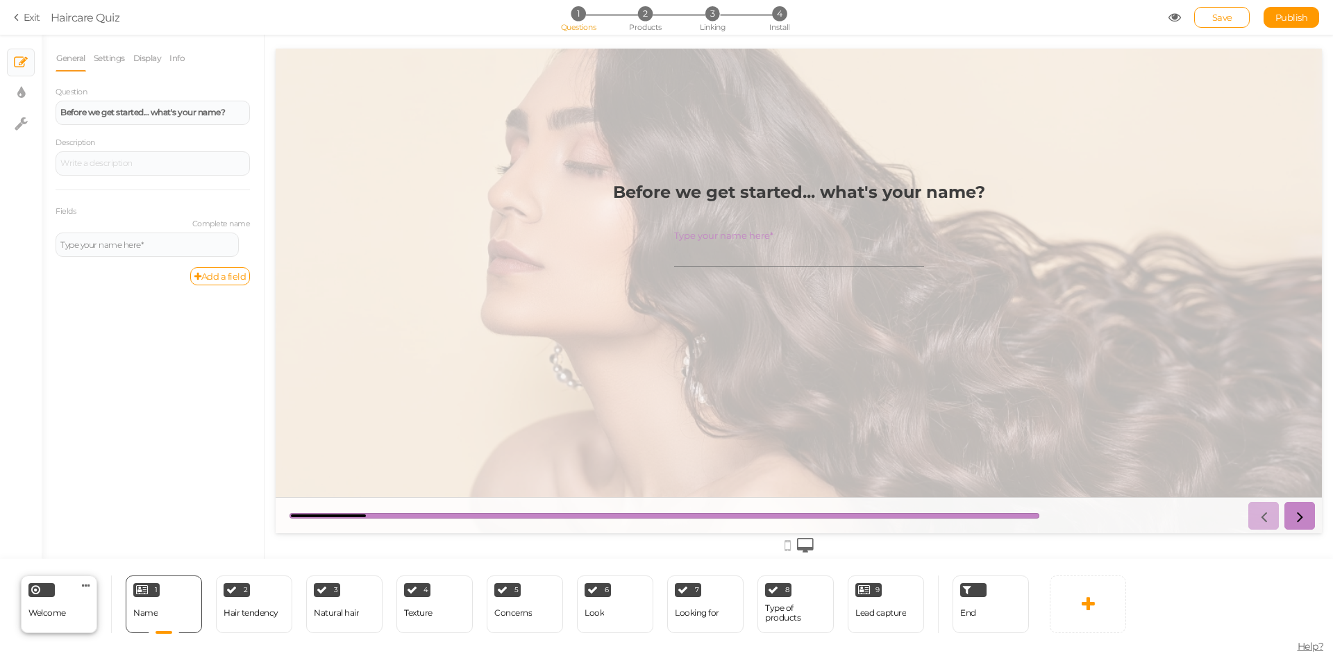
click at [31, 605] on div "Welcome" at bounding box center [46, 613] width 37 height 24
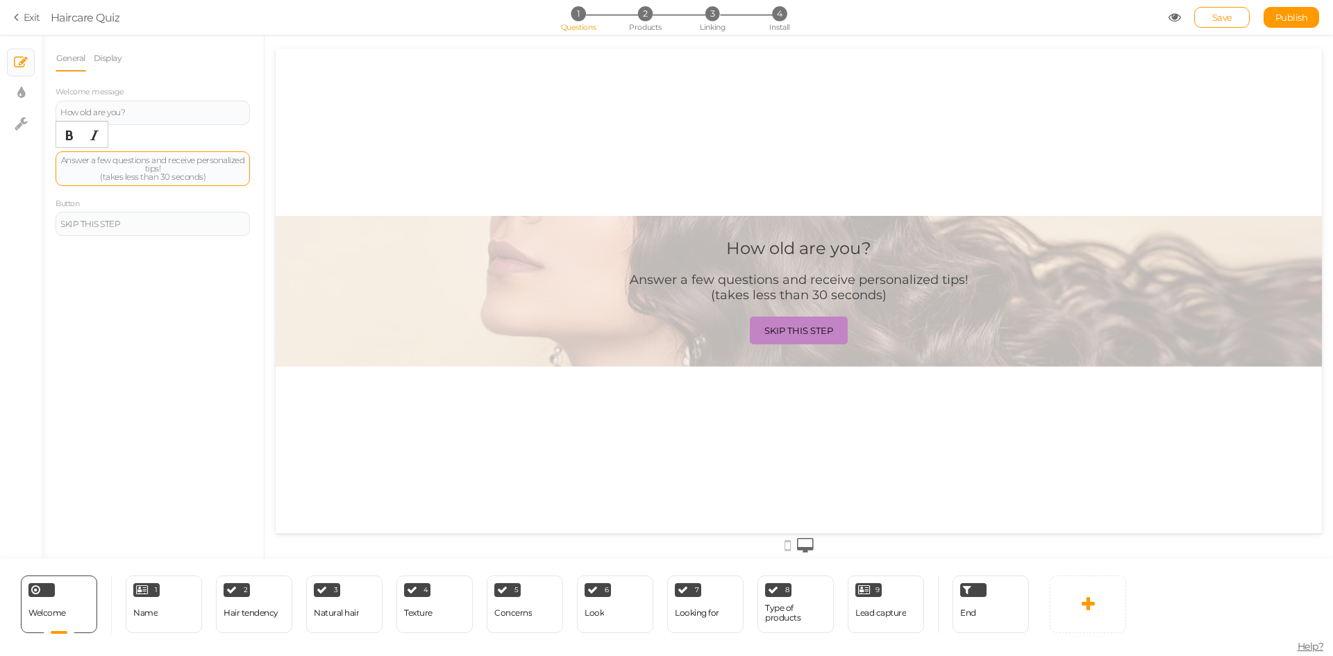
click at [215, 178] on div "Answer a few questions and receive personalized tips! (takes less than 30 secon…" at bounding box center [152, 168] width 185 height 25
click at [864, 295] on div "Answer a few questions and receive personalized tips! (takes less than 30 secon…" at bounding box center [799, 287] width 339 height 31
click at [210, 176] on div "Answer a few questions and receive personalized tips! (takes less than 30 secon…" at bounding box center [152, 168] width 185 height 25
click at [24, 14] on link "Exit" at bounding box center [27, 17] width 26 height 14
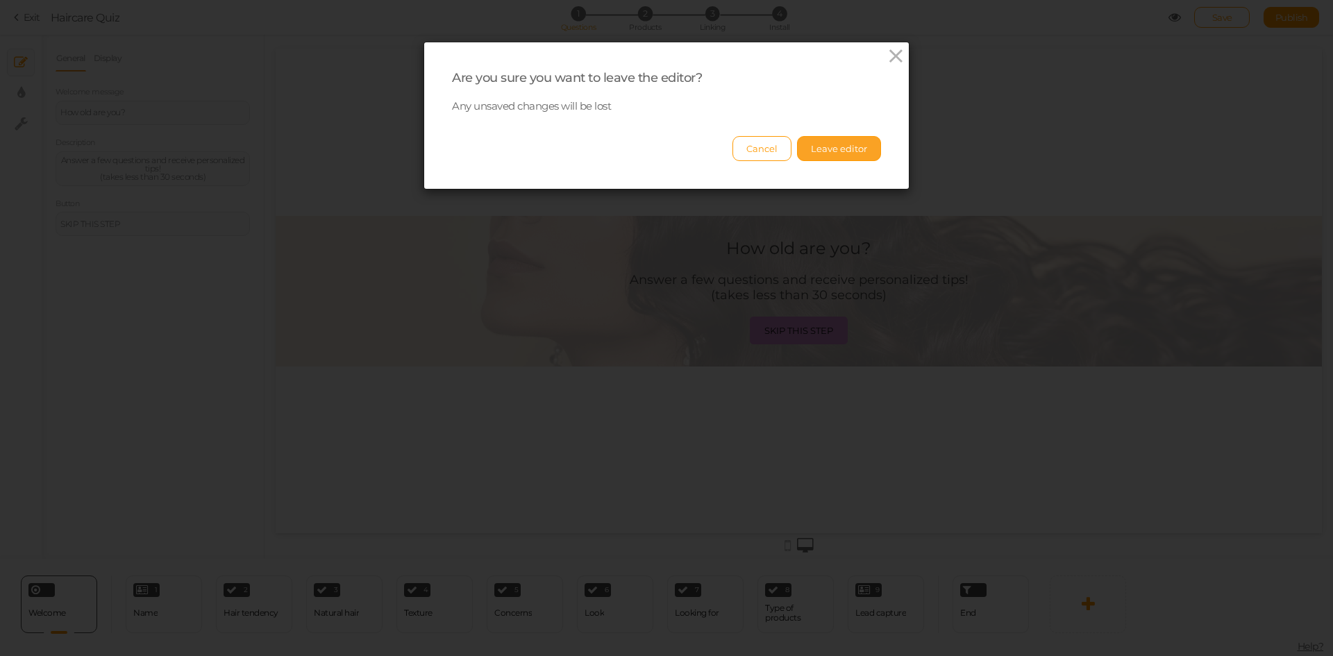
click at [804, 151] on button "Leave editor" at bounding box center [839, 148] width 84 height 25
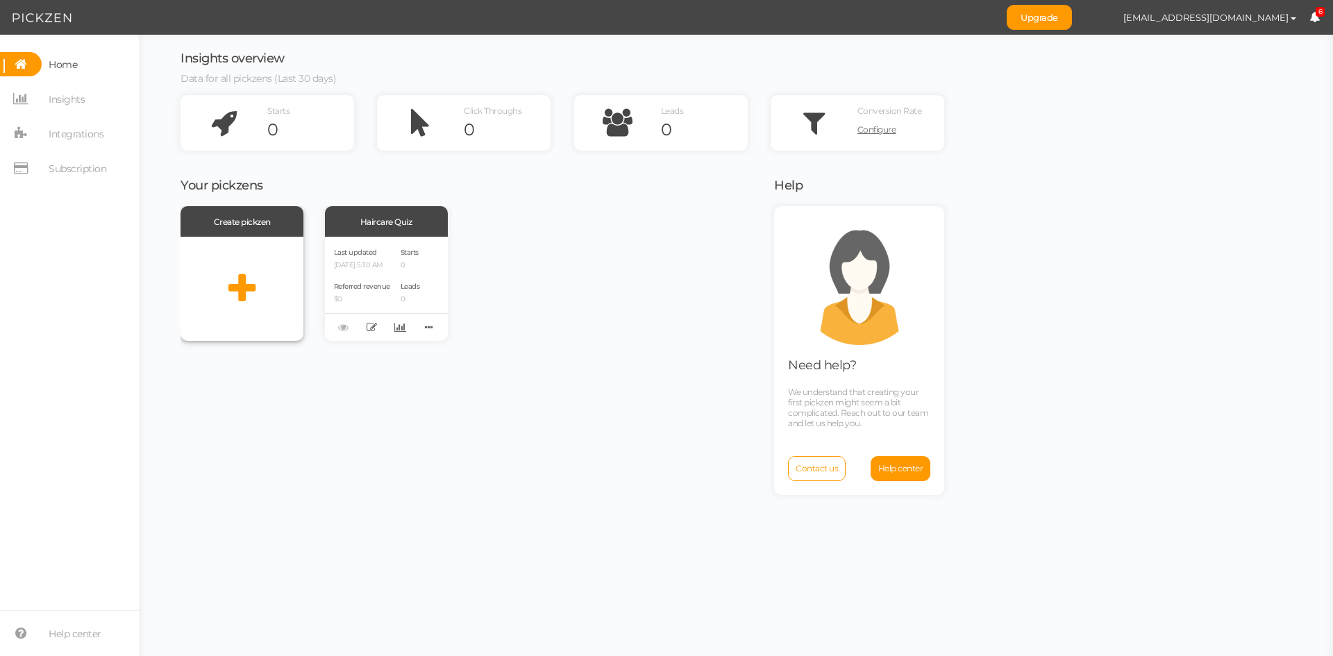
click at [245, 293] on icon at bounding box center [241, 288] width 27 height 35
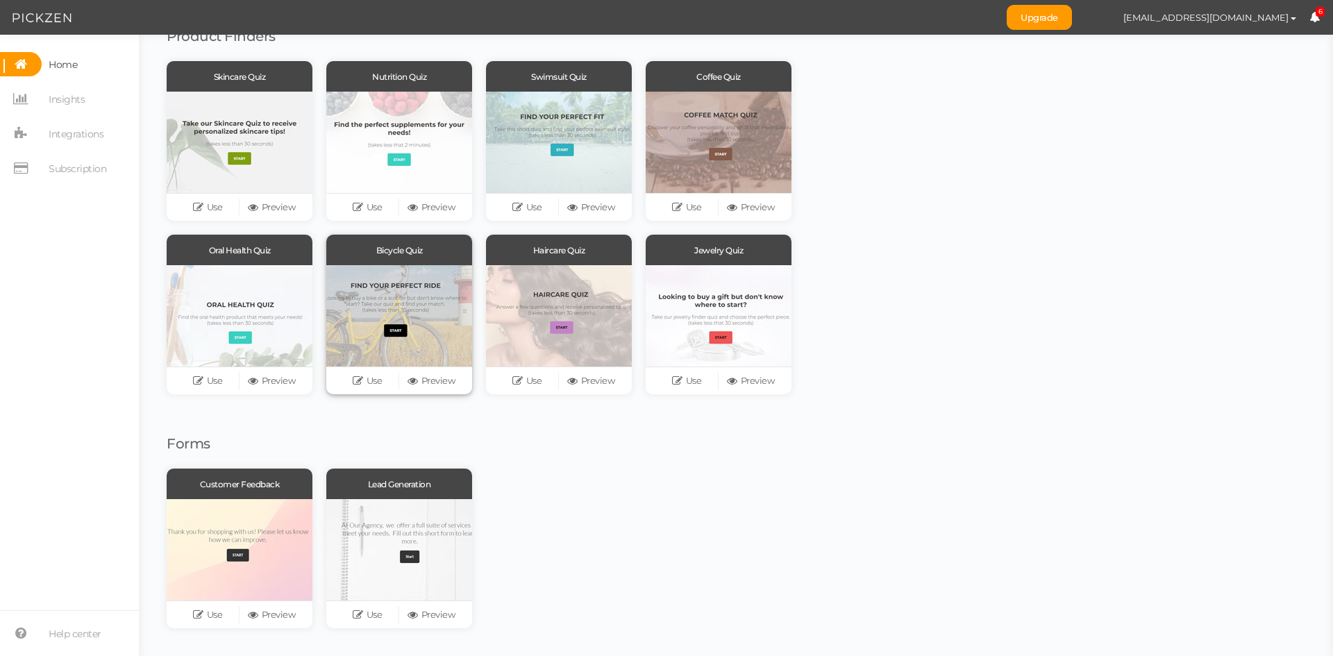
scroll to position [50, 0]
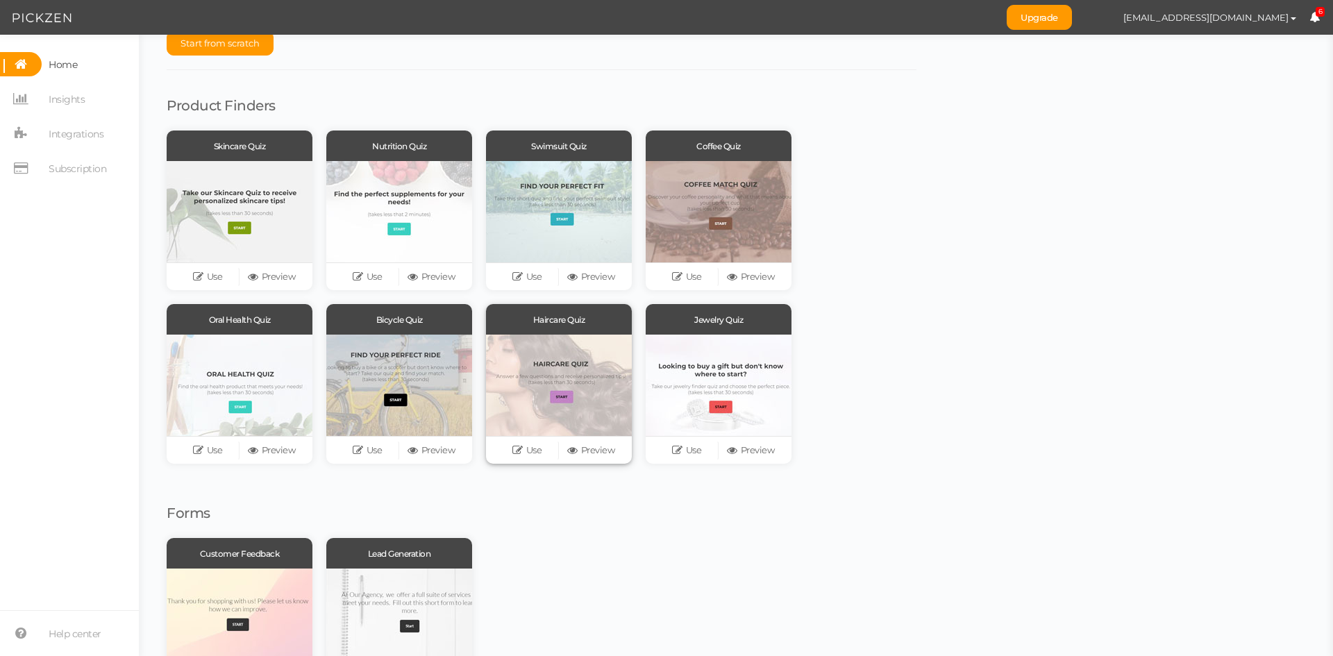
click at [560, 393] on div at bounding box center [559, 385] width 146 height 101
click at [590, 450] on link "Preview" at bounding box center [591, 450] width 64 height 19
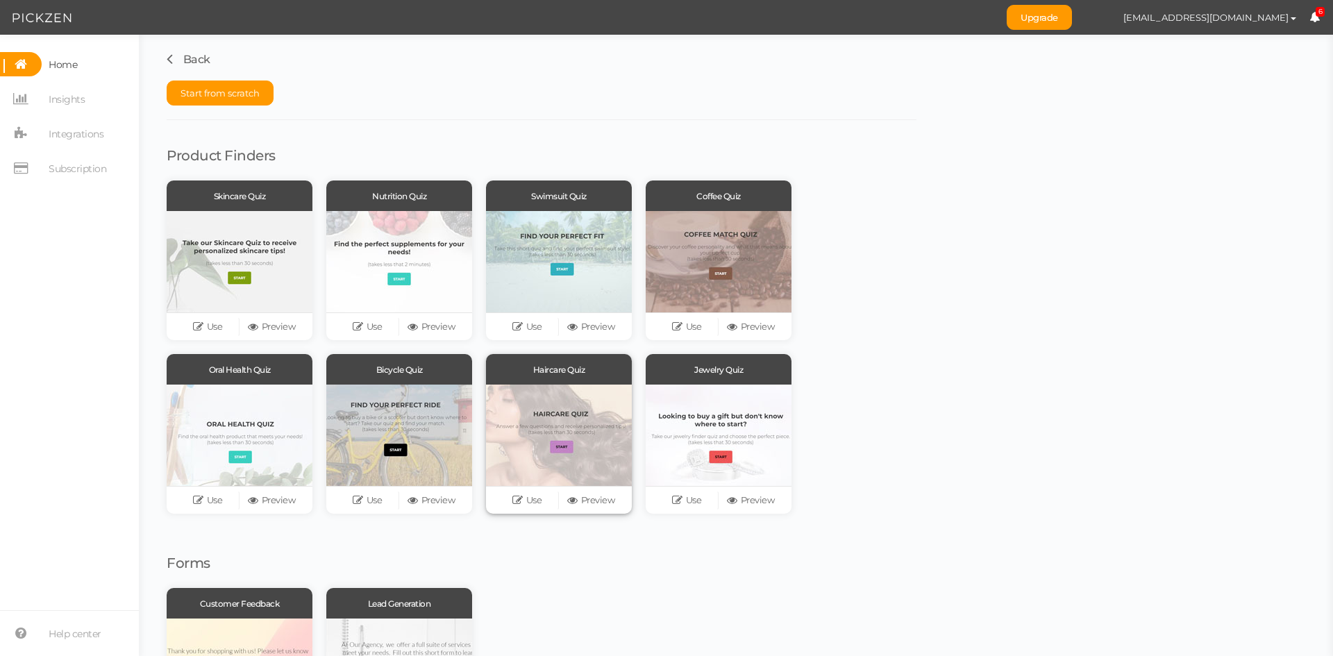
click at [547, 410] on div at bounding box center [559, 435] width 146 height 101
click at [569, 451] on div at bounding box center [559, 435] width 146 height 101
click at [598, 500] on link "Preview" at bounding box center [591, 500] width 64 height 19
click at [535, 499] on link "Use" at bounding box center [527, 500] width 64 height 19
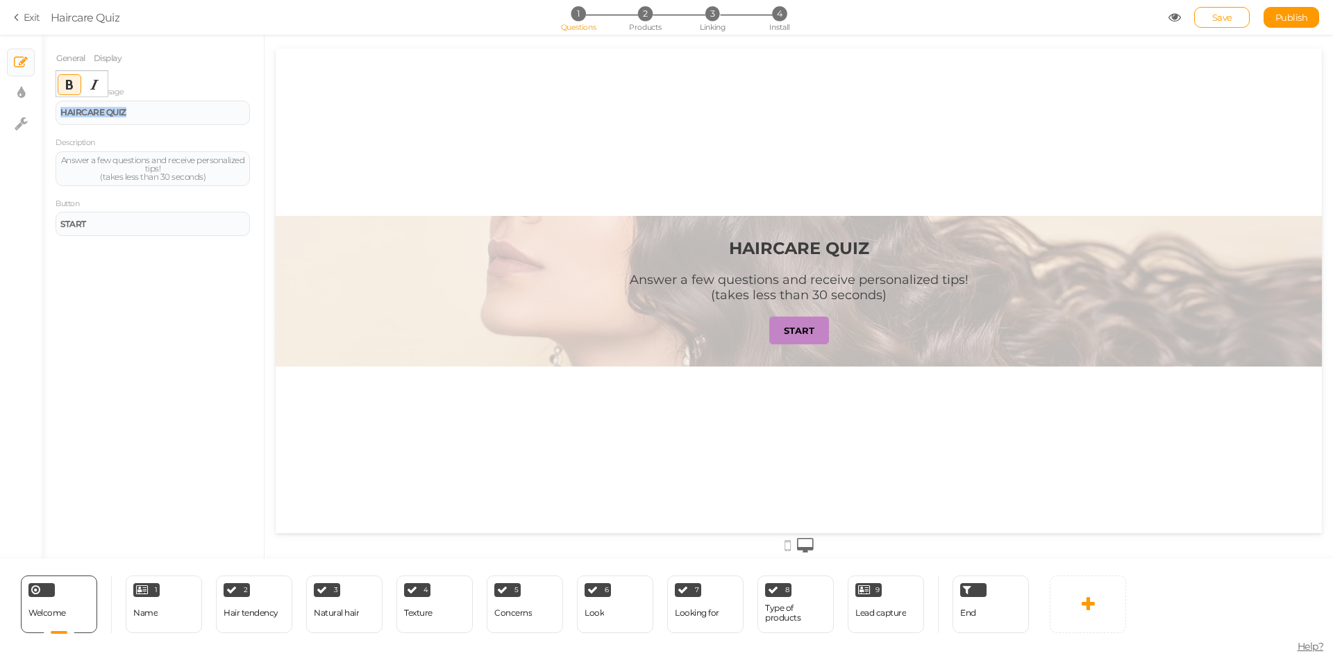
drag, startPoint x: 146, startPoint y: 112, endPoint x: 49, endPoint y: 104, distance: 96.9
click at [49, 104] on div "General Display Welcome message HAIRCARE QUIZ Description Answer a few question…" at bounding box center [153, 302] width 222 height 514
copy strong "HAIRCARE QUIZ"
drag, startPoint x: 216, startPoint y: 182, endPoint x: 67, endPoint y: 160, distance: 150.1
click at [67, 160] on div "Answer a few questions and receive personalized tips! (takes less than 30 secon…" at bounding box center [153, 168] width 194 height 35
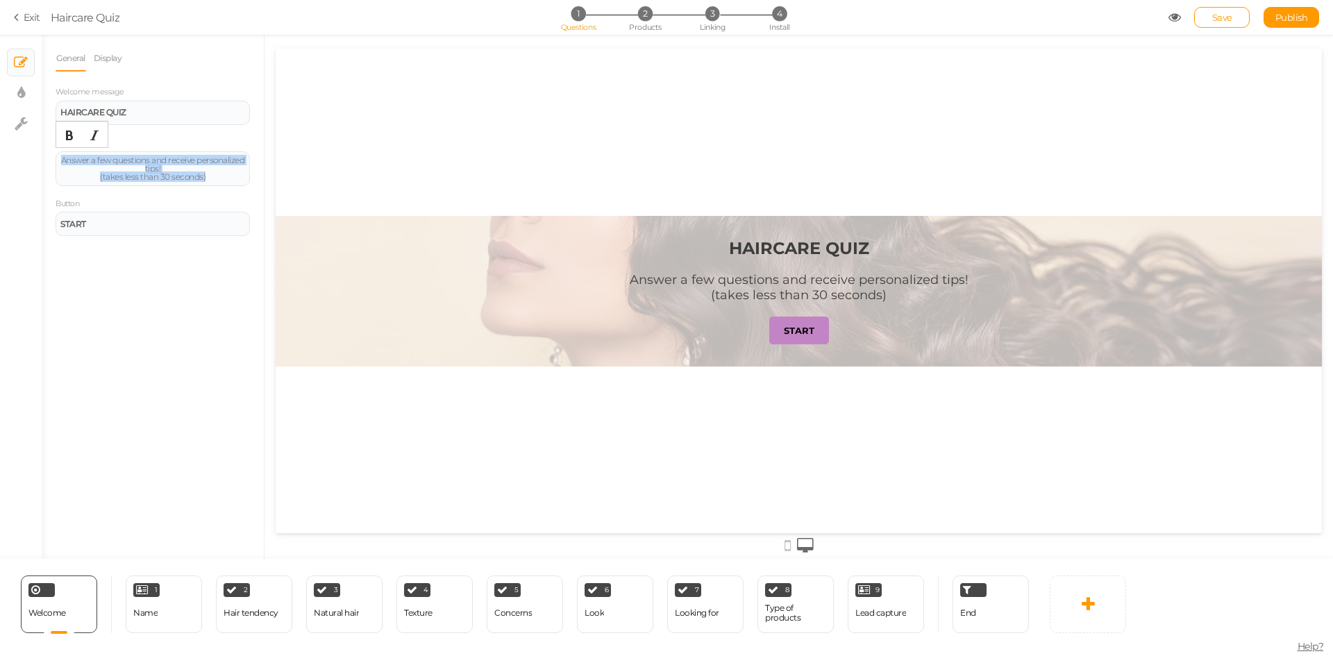
copy div "Answer a few questions and receive personalized tips! (takes less than 30 secon…"
click at [85, 175] on div "Answer a few questions and receive personalized tips! (takes less than 30 secon…" at bounding box center [152, 168] width 185 height 25
click at [79, 172] on div "Answer a few questions and receive personalized tips! (takes less than 30 secon…" at bounding box center [152, 168] width 185 height 25
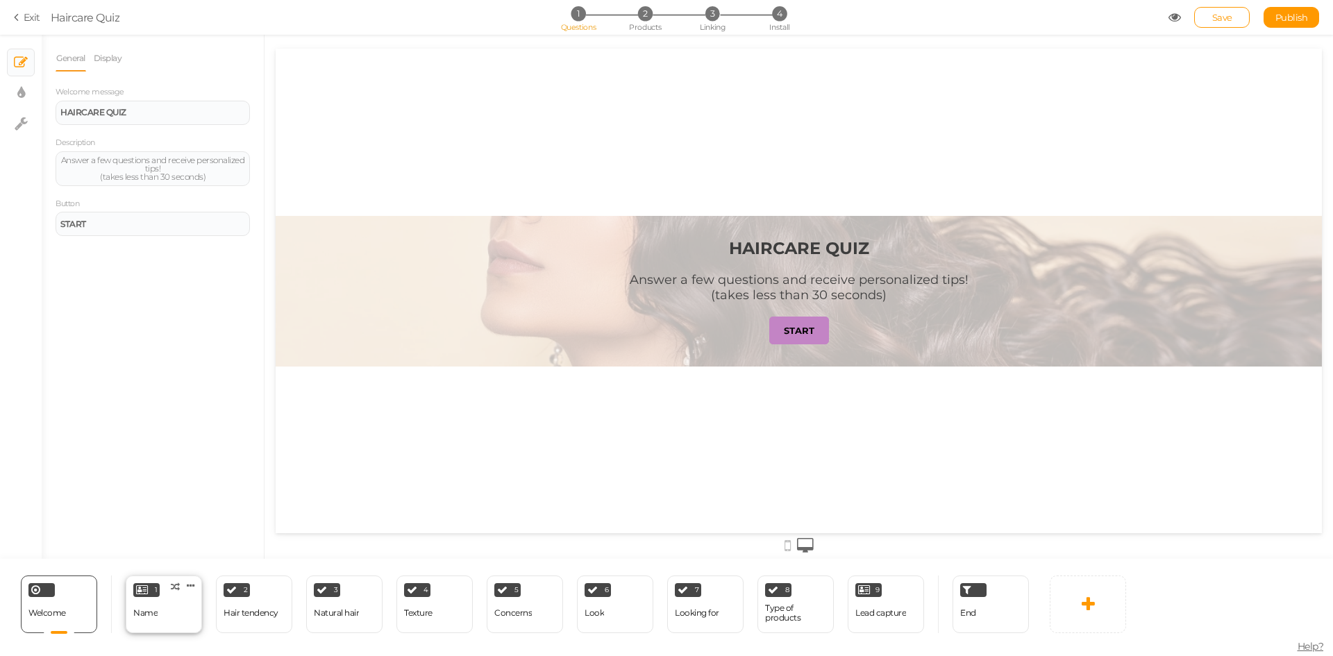
click at [153, 607] on div "Name" at bounding box center [145, 613] width 24 height 24
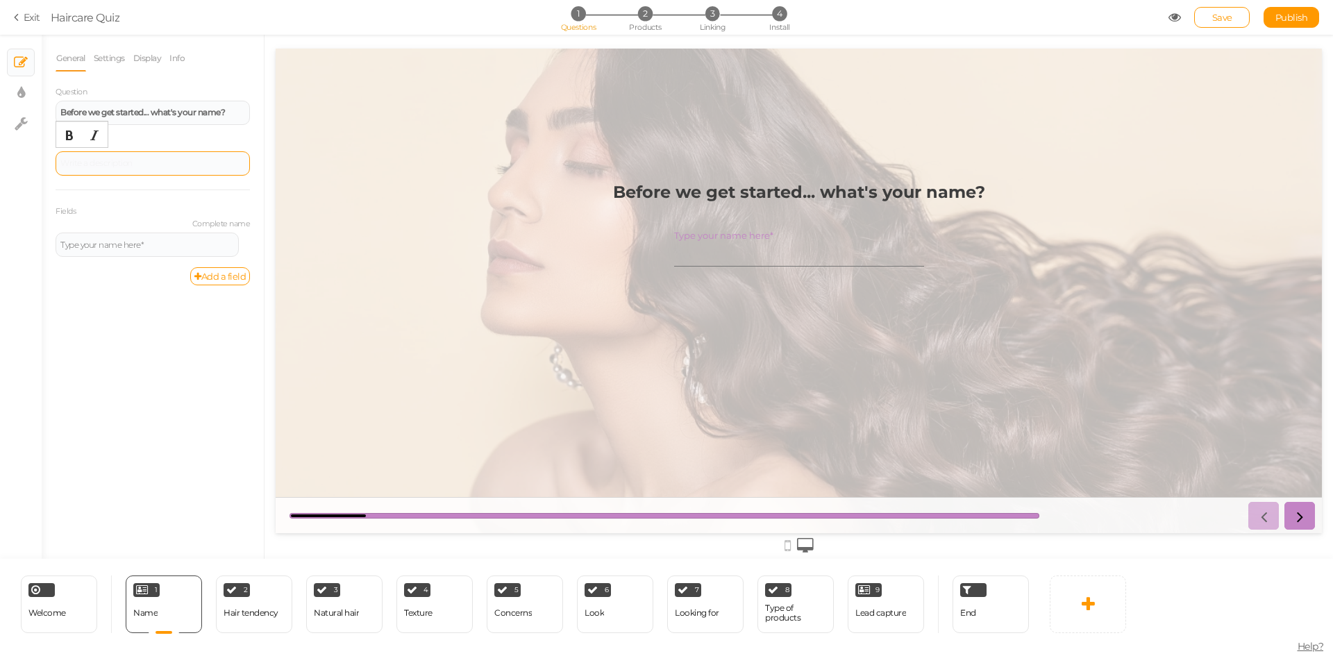
click at [169, 153] on div at bounding box center [153, 163] width 194 height 24
click at [167, 244] on div "Type your name here*" at bounding box center [147, 245] width 174 height 8
click at [110, 64] on link "Settings" at bounding box center [109, 58] width 33 height 26
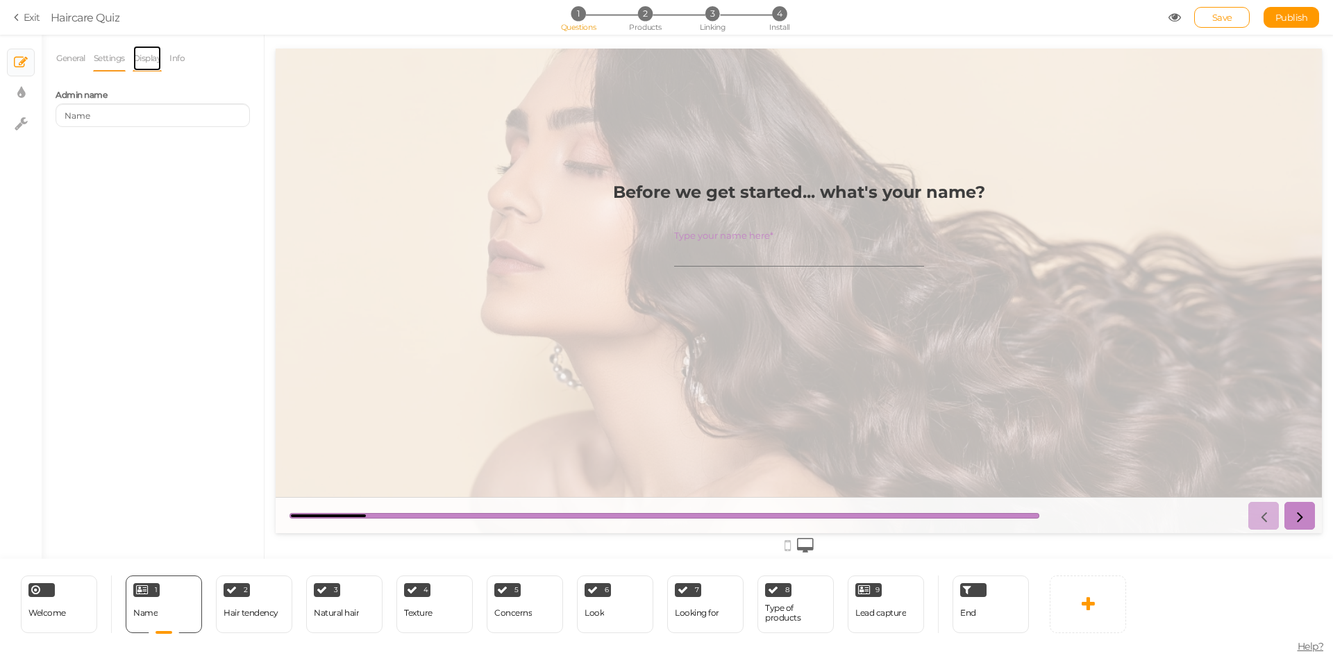
click at [156, 56] on link "Display" at bounding box center [148, 58] width 30 height 26
click at [181, 58] on link "Info" at bounding box center [177, 58] width 17 height 26
click at [144, 61] on link "Display" at bounding box center [148, 58] width 30 height 26
click at [108, 59] on link "Settings" at bounding box center [109, 58] width 33 height 26
click at [71, 59] on link "General" at bounding box center [71, 58] width 31 height 26
